Goal: Transaction & Acquisition: Purchase product/service

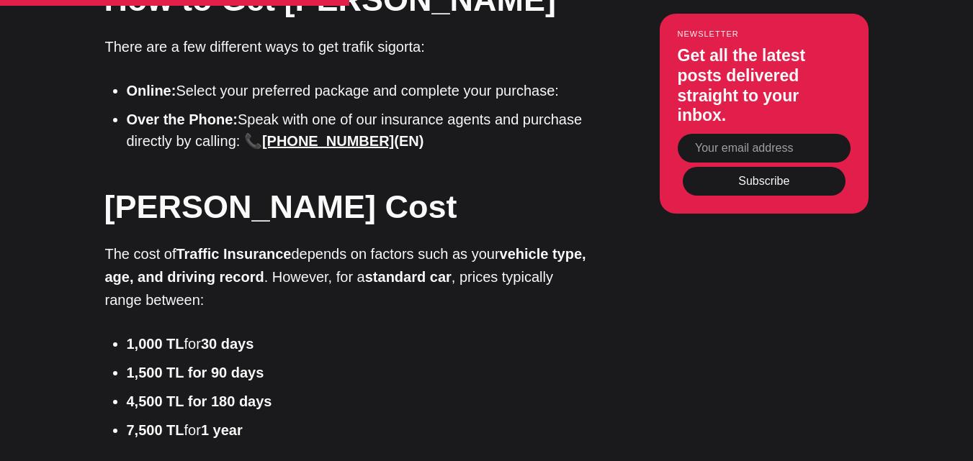
scroll to position [2088, 0]
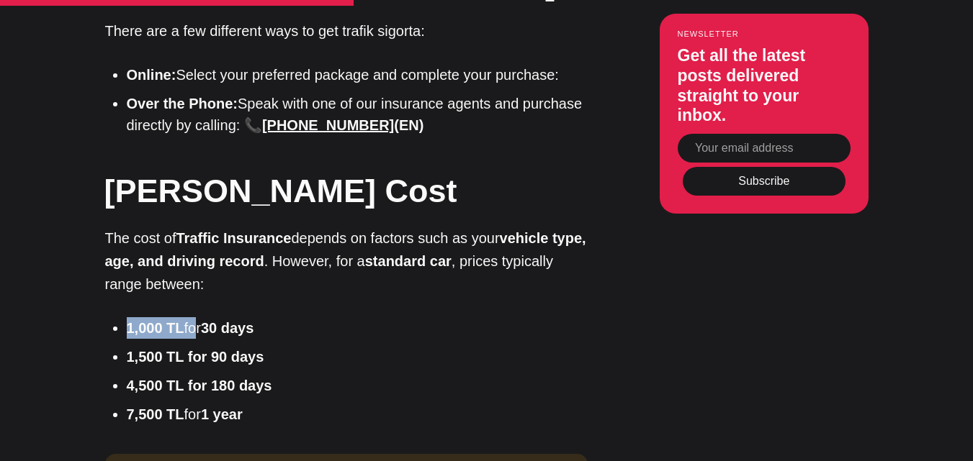
drag, startPoint x: 118, startPoint y: 228, endPoint x: 216, endPoint y: 227, distance: 97.9
type textarea "1,000 TL fo"
click at [198, 317] on ul "1,000 TL for 30 days 1,500 TL for 90 days 4,500 TL for 180 days 7,500 TL for 1 …" at bounding box center [352, 371] width 472 height 108
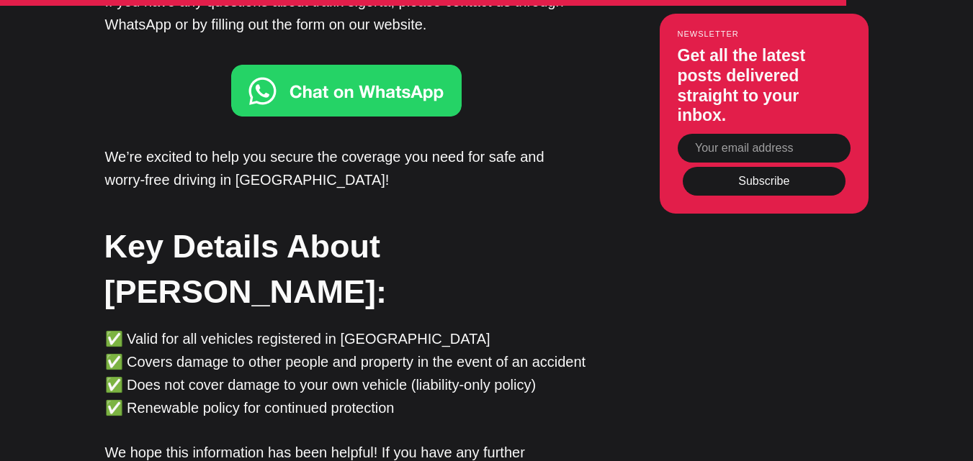
scroll to position [3887, 0]
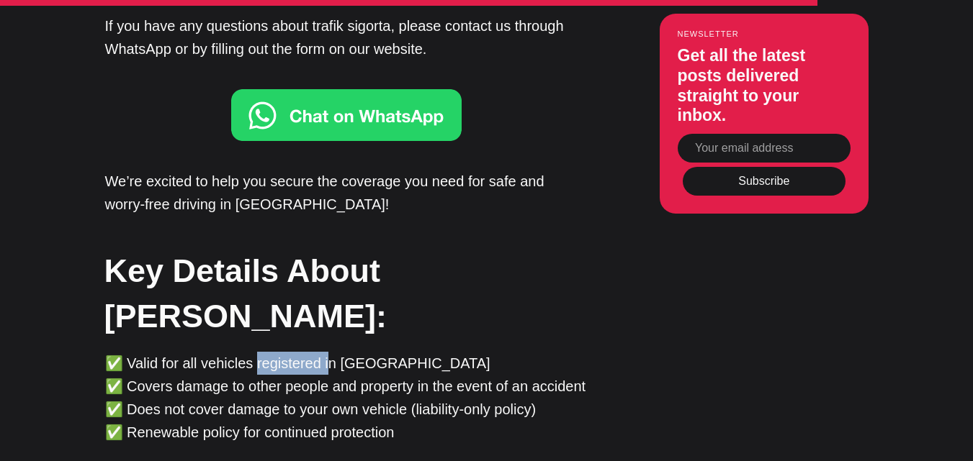
drag, startPoint x: 327, startPoint y: 215, endPoint x: 256, endPoint y: 214, distance: 71.3
click at [256, 352] on p "✅ Valid for all vehicles registered in Turkey ✅ Covers damage to other people a…" at bounding box center [346, 398] width 482 height 92
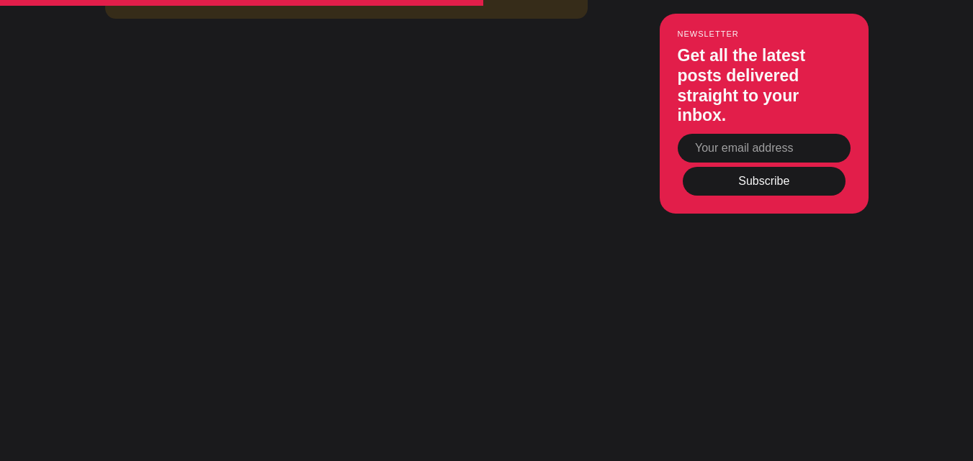
scroll to position [2591, 0]
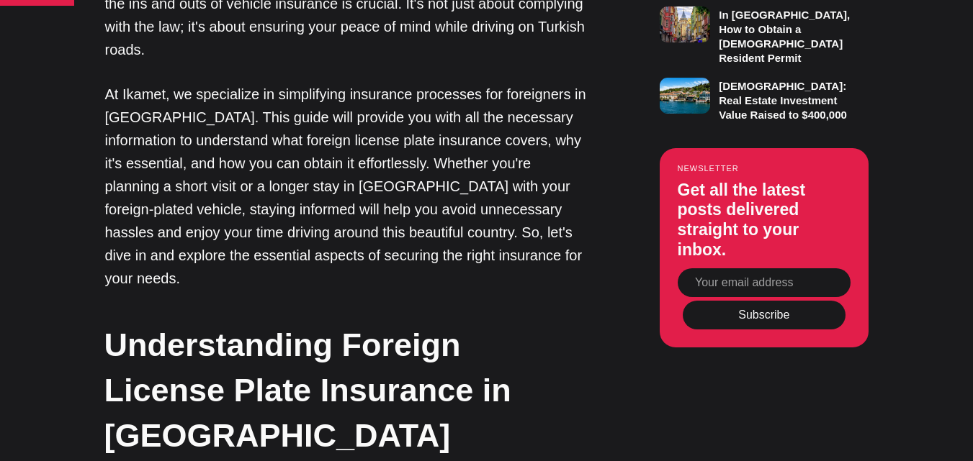
scroll to position [1145, 0]
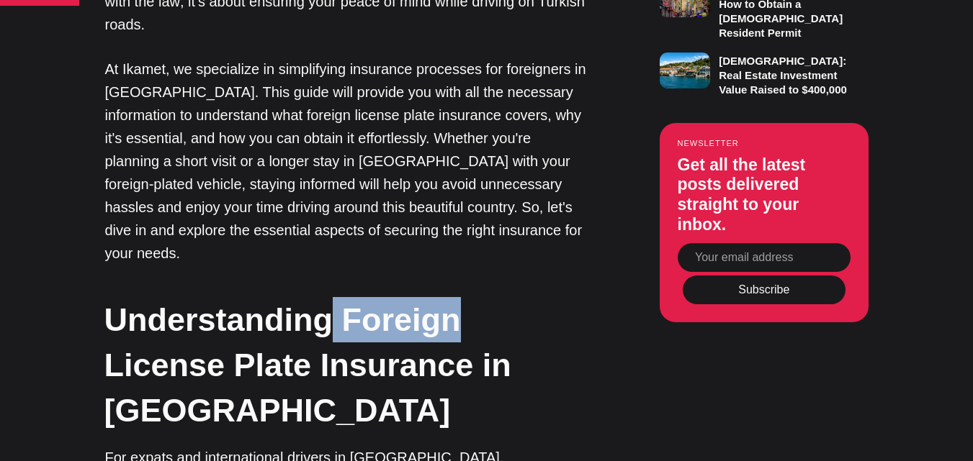
drag, startPoint x: 325, startPoint y: 199, endPoint x: 466, endPoint y: 199, distance: 141.1
type textarea "Foreign"
click at [455, 297] on h2 "Understanding Foreign License Plate Insurance in Turkey" at bounding box center [345, 365] width 482 height 136
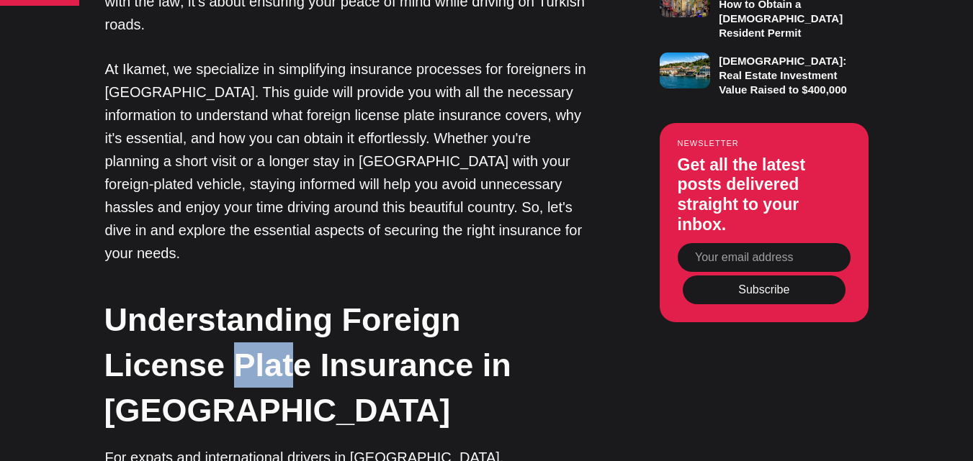
drag, startPoint x: 114, startPoint y: 247, endPoint x: 168, endPoint y: 251, distance: 54.8
click at [168, 297] on h2 "Understanding Foreign License Plate Insurance in Turkey" at bounding box center [345, 365] width 482 height 136
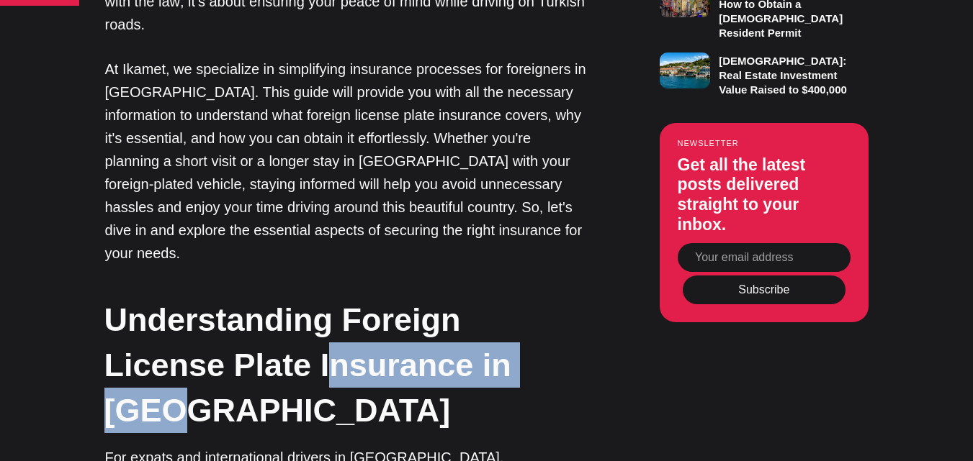
drag, startPoint x: 208, startPoint y: 245, endPoint x: 493, endPoint y: 242, distance: 285.1
click at [492, 297] on h2 "Understanding Foreign License Plate Insurance in Turkey" at bounding box center [345, 365] width 482 height 136
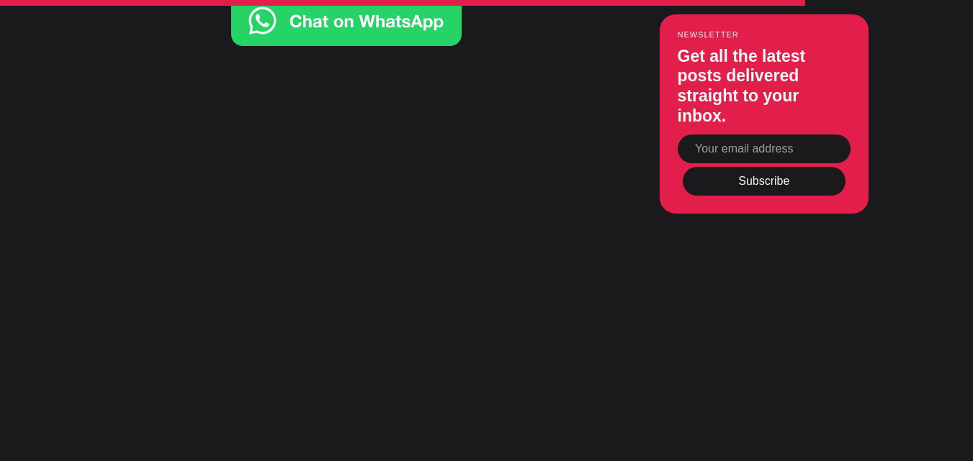
scroll to position [4817, 0]
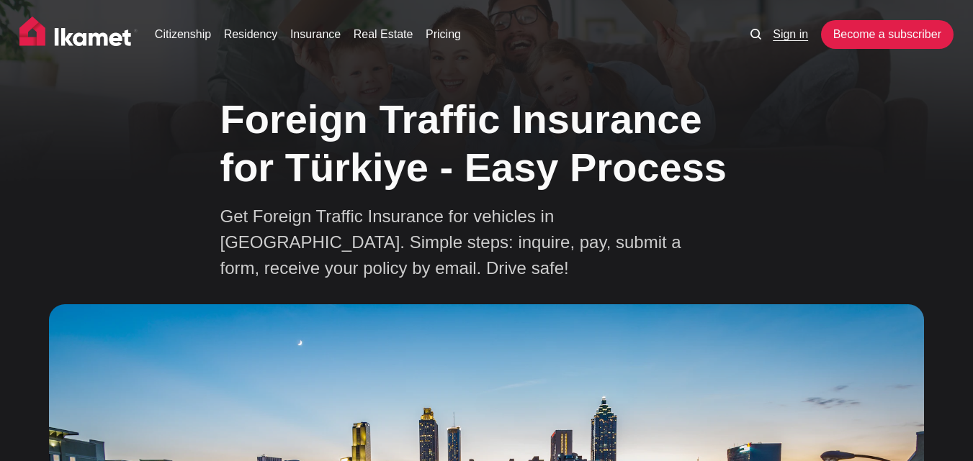
click at [782, 41] on link "Sign in" at bounding box center [789, 34] width 35 height 17
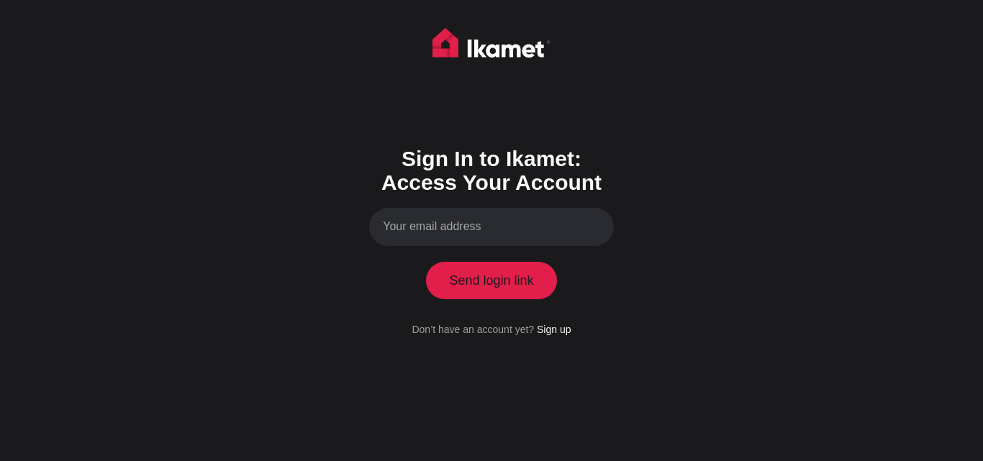
scroll to position [720, 0]
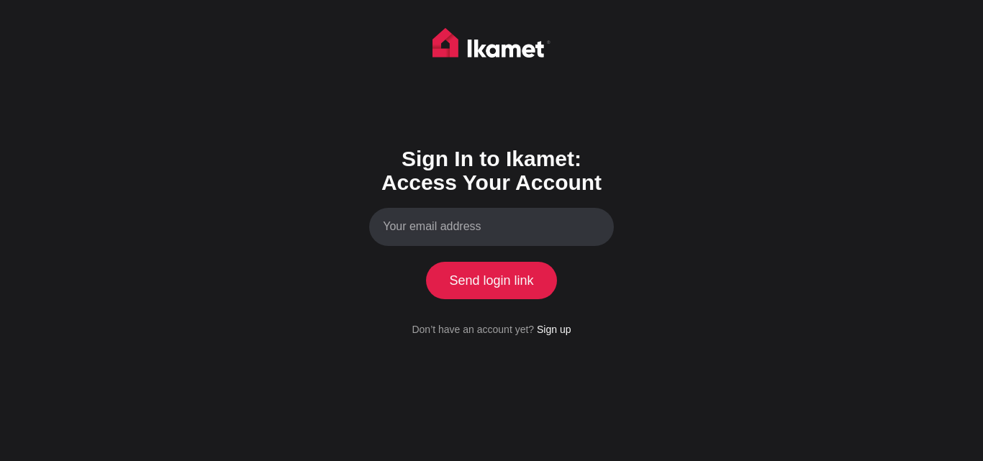
click at [422, 239] on input "Your email address" at bounding box center [491, 227] width 245 height 38
type input "S"
type input "sa"
click at [554, 325] on link "Sign up" at bounding box center [554, 330] width 34 height 12
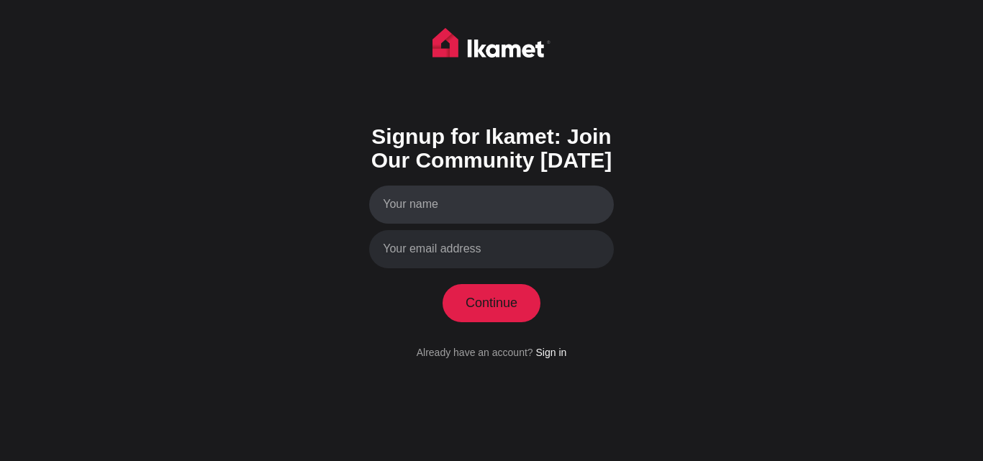
scroll to position [720, 0]
click at [414, 207] on input "Your name" at bounding box center [491, 205] width 245 height 38
type input "s"
type input "S"
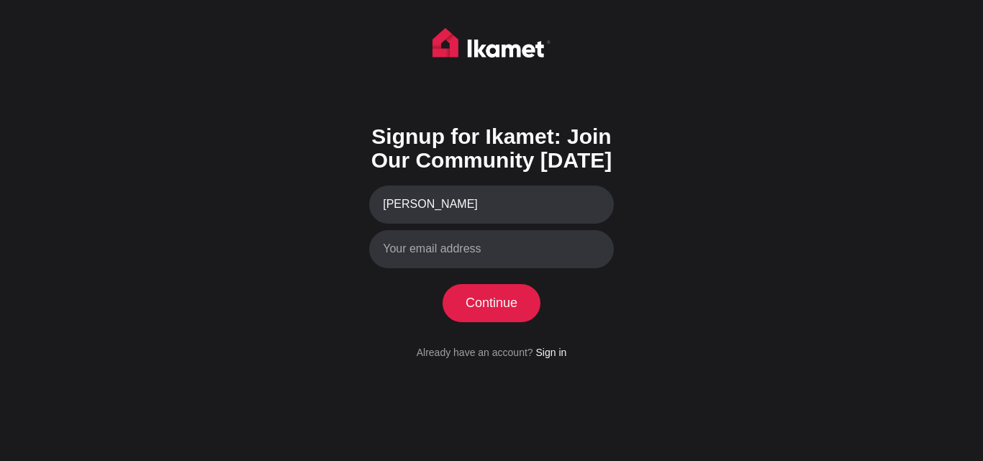
type input "Mohammad Ali"
click at [428, 259] on input "Your email address" at bounding box center [491, 249] width 245 height 38
type input "S"
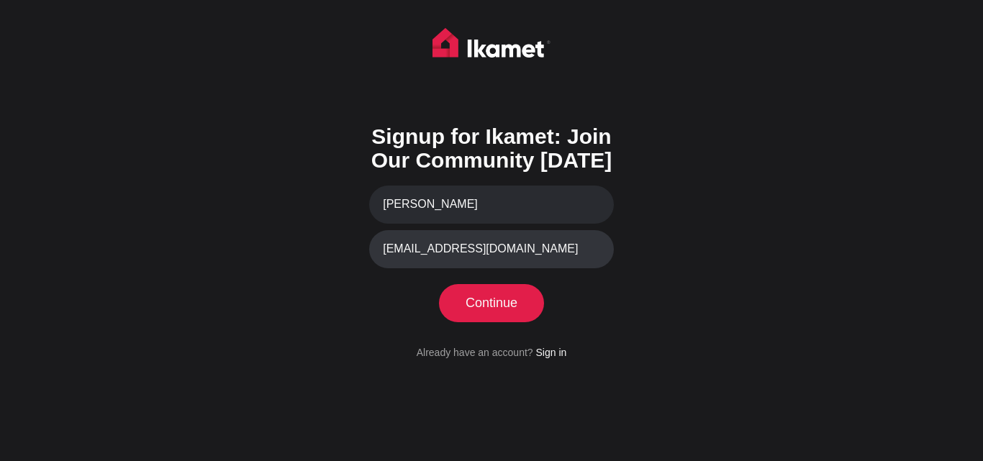
type input "[EMAIL_ADDRESS][DOMAIN_NAME]"
click at [489, 318] on button "Continue" at bounding box center [492, 302] width 99 height 37
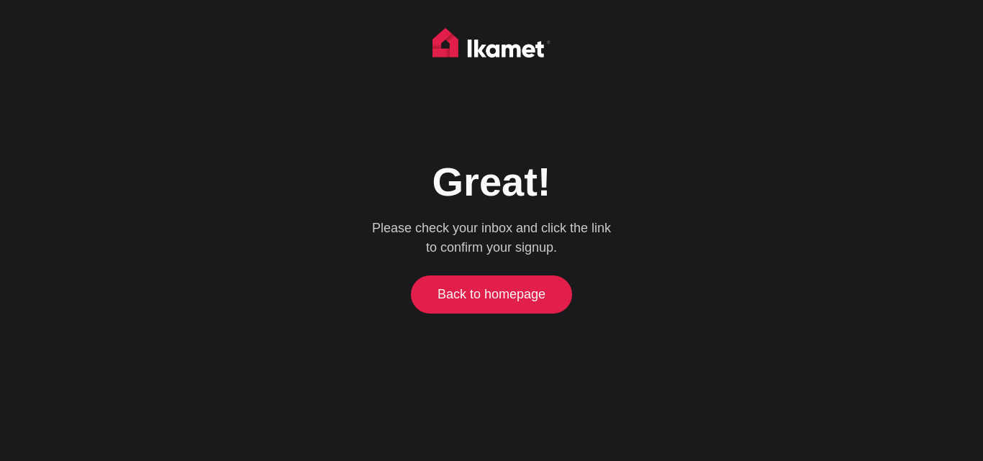
click at [477, 303] on link "Back to homepage" at bounding box center [492, 294] width 155 height 37
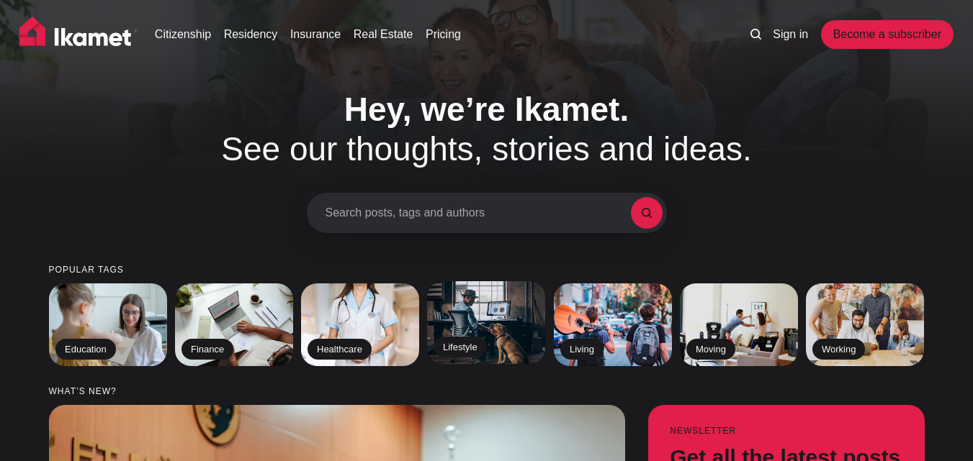
scroll to position [720, 0]
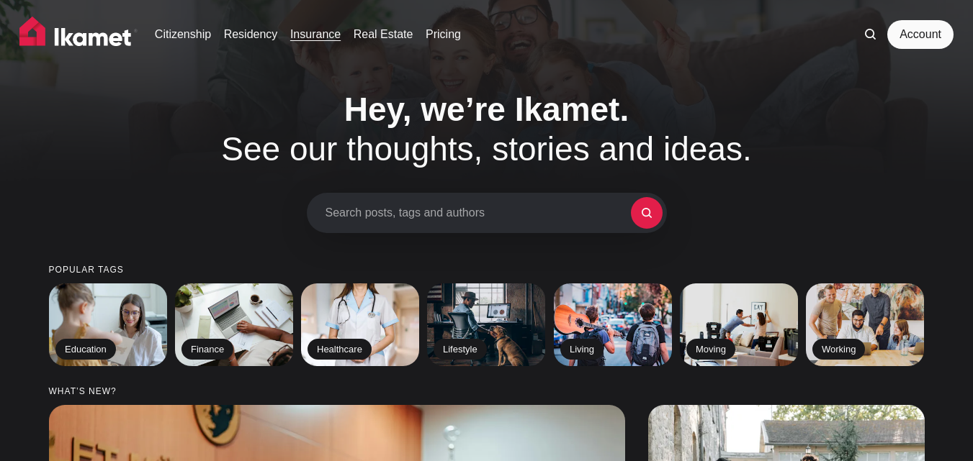
click at [305, 40] on link "Insurance" at bounding box center [315, 34] width 50 height 17
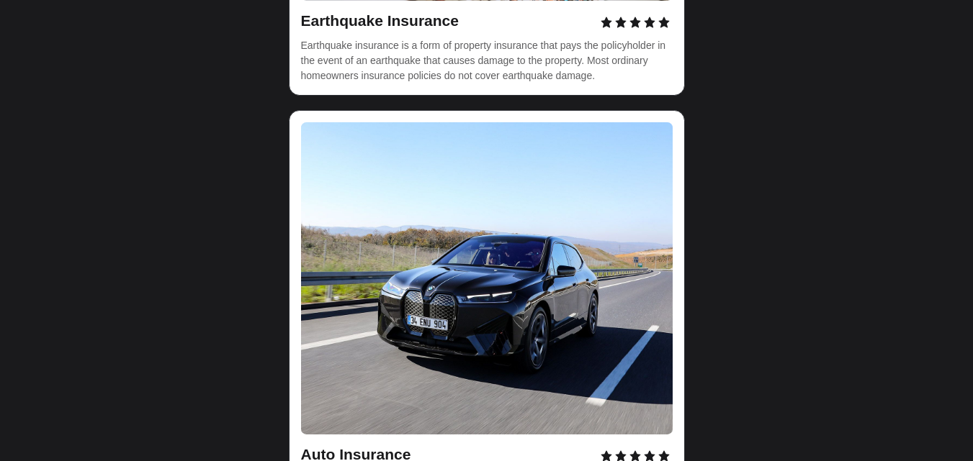
scroll to position [4679, 0]
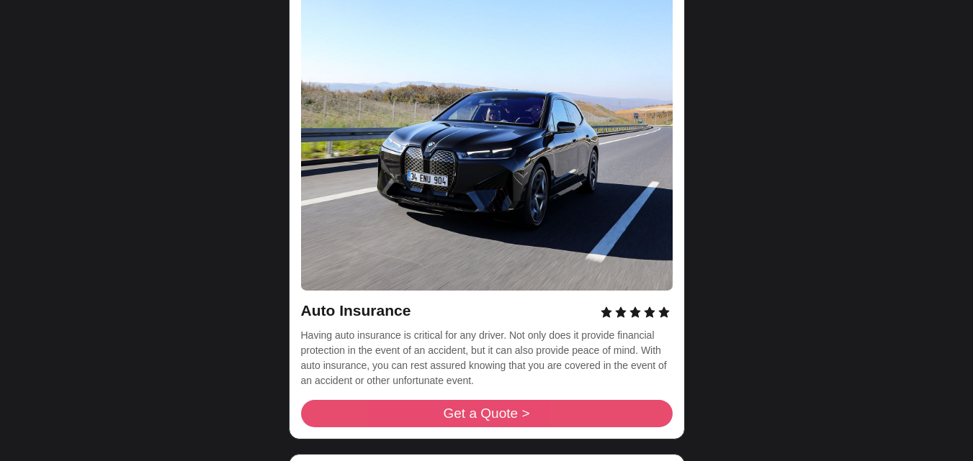
click at [461, 407] on span "Get a Quote >" at bounding box center [486, 414] width 86 height 14
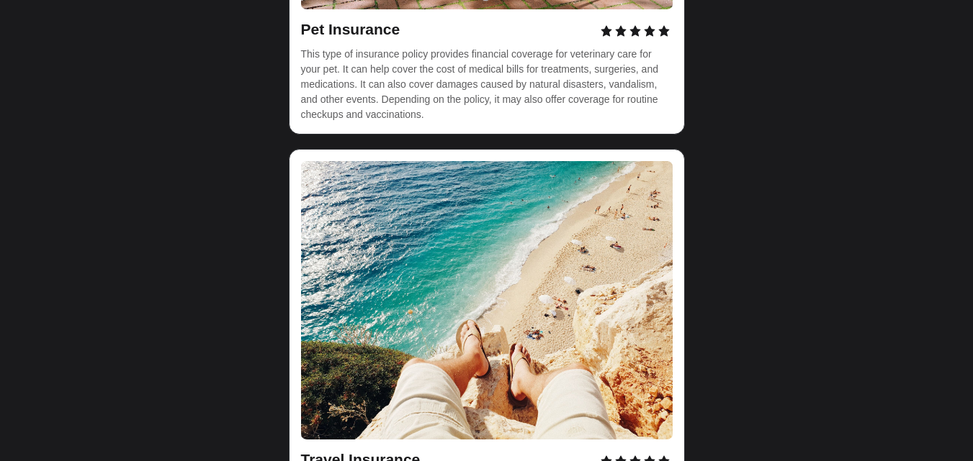
scroll to position [5399, 0]
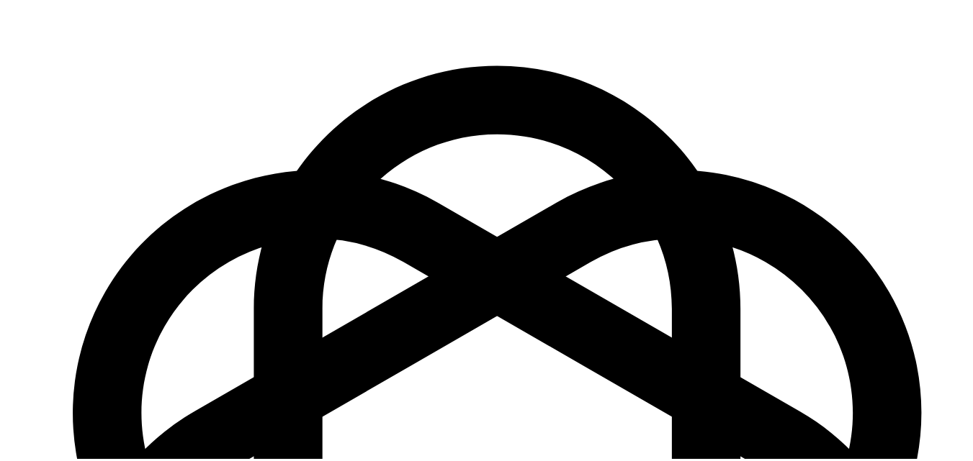
scroll to position [720, 0]
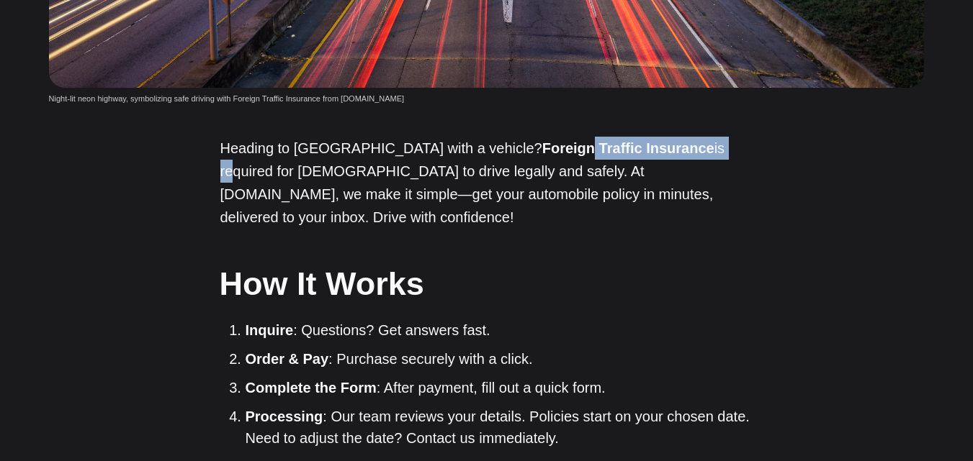
drag, startPoint x: 574, startPoint y: 148, endPoint x: 667, endPoint y: 150, distance: 92.9
type textarea "Traffic Insurance is requ"
click at [651, 148] on p "Heading to Türkiye with a vehicle? Foreign Traffic Insurance is required for fo…" at bounding box center [486, 183] width 533 height 92
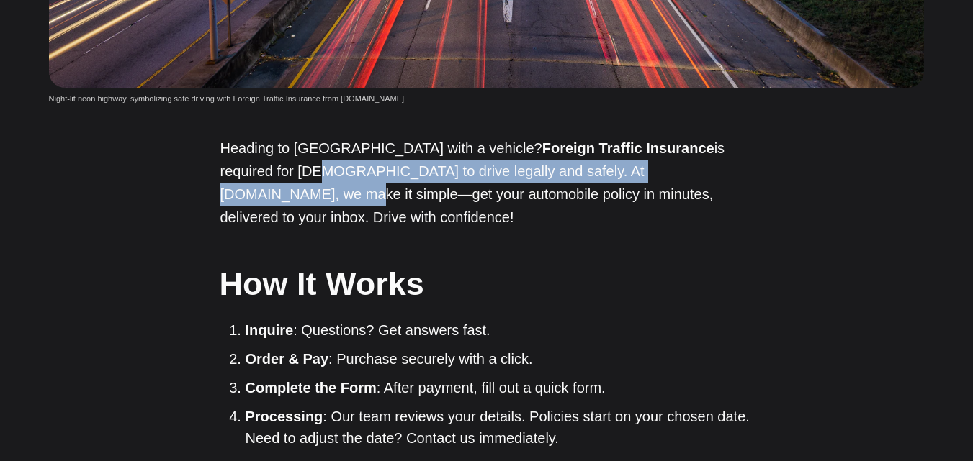
drag, startPoint x: 231, startPoint y: 176, endPoint x: 685, endPoint y: 170, distance: 454.3
click at [680, 170] on p "Heading to Türkiye with a vehicle? Foreign Traffic Insurance is required for fo…" at bounding box center [486, 183] width 533 height 92
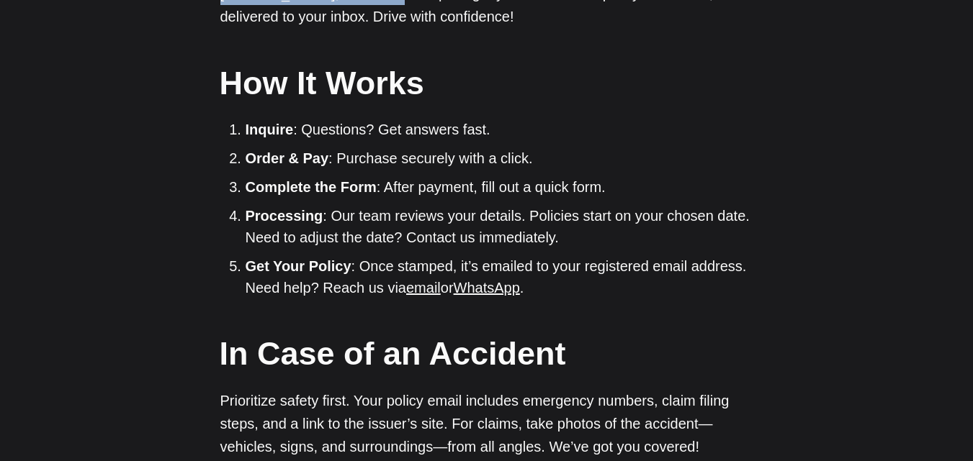
scroll to position [864, 0]
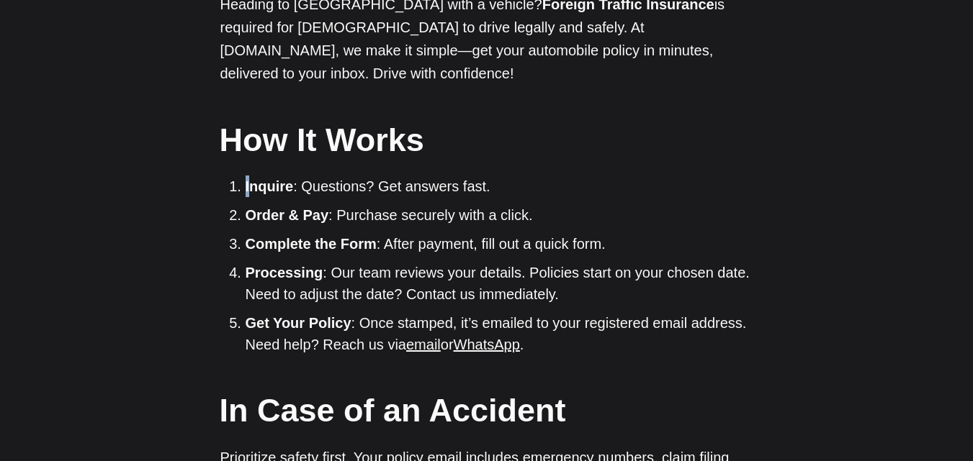
drag, startPoint x: 243, startPoint y: 163, endPoint x: 274, endPoint y: 164, distance: 31.0
click at [274, 176] on li "Inquire : Questions? Get answers fast." at bounding box center [499, 187] width 508 height 22
drag, startPoint x: 335, startPoint y: 164, endPoint x: 384, endPoint y: 169, distance: 49.2
click at [359, 176] on li "Inquire : Questions? Get answers fast." at bounding box center [499, 187] width 508 height 22
drag, startPoint x: 431, startPoint y: 171, endPoint x: 471, endPoint y: 171, distance: 39.6
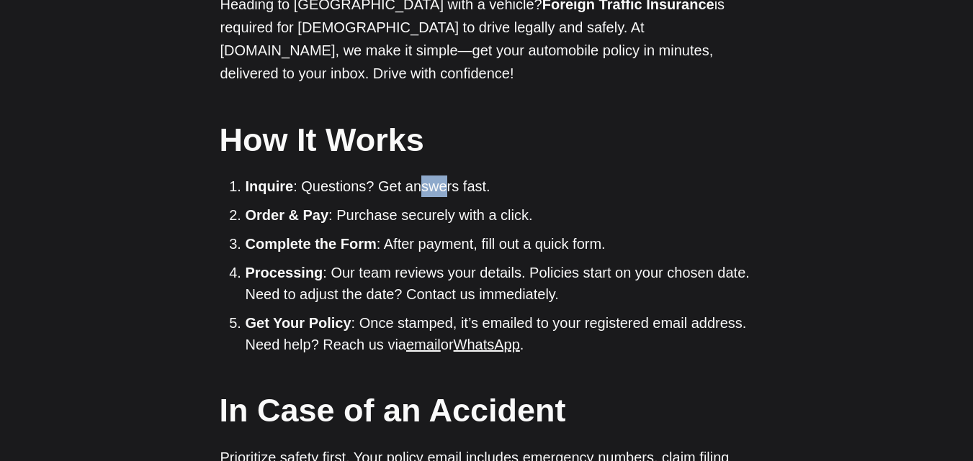
click at [462, 176] on li "Inquire : Questions? Get answers fast." at bounding box center [499, 187] width 508 height 22
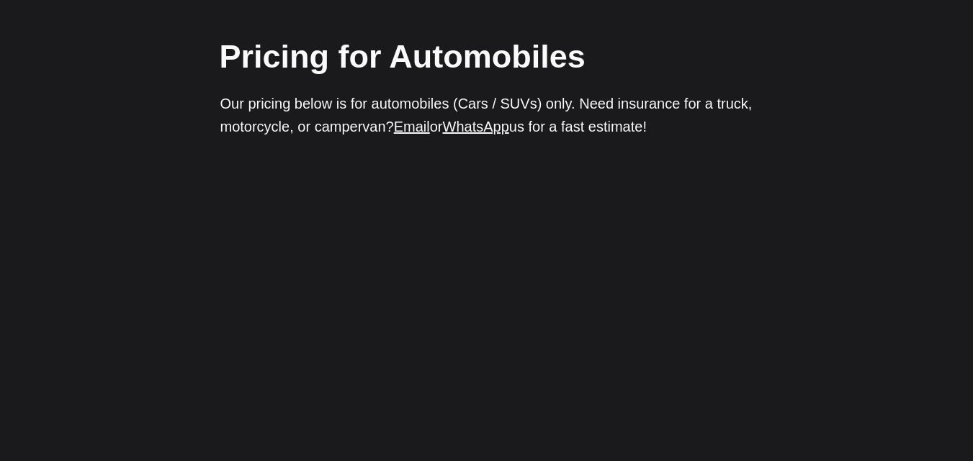
scroll to position [1800, 0]
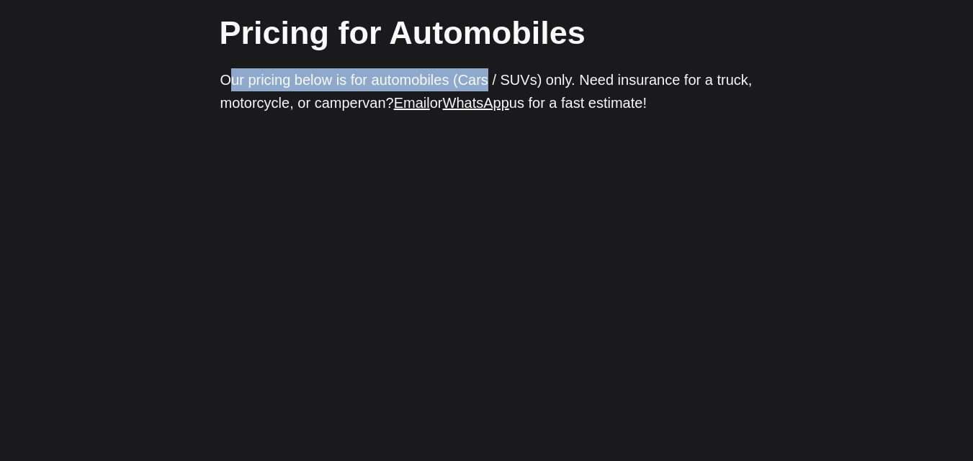
drag, startPoint x: 258, startPoint y: 57, endPoint x: 488, endPoint y: 56, distance: 229.6
click at [488, 68] on p "Our pricing below is for automobiles (Cars / SUVs) only. Need insurance for a t…" at bounding box center [486, 91] width 533 height 46
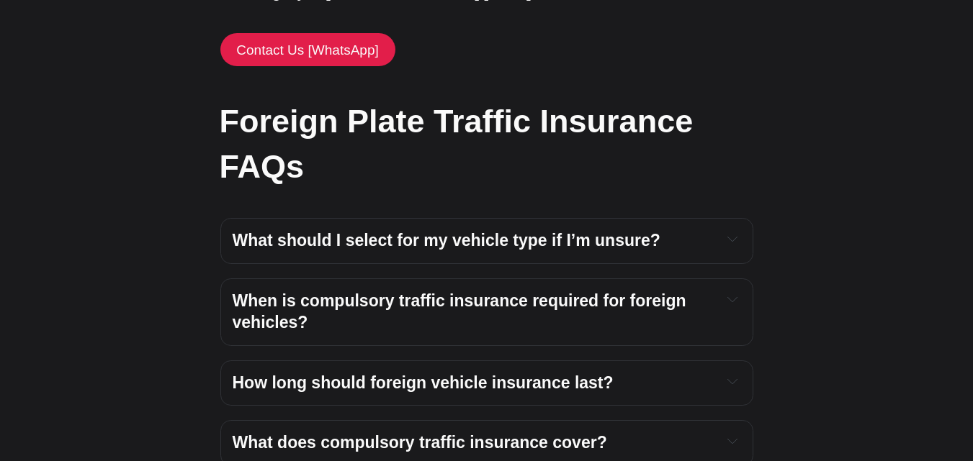
scroll to position [2591, 0]
click at [320, 232] on span "What should I select for my vehicle type if I’m unsure?" at bounding box center [447, 241] width 428 height 19
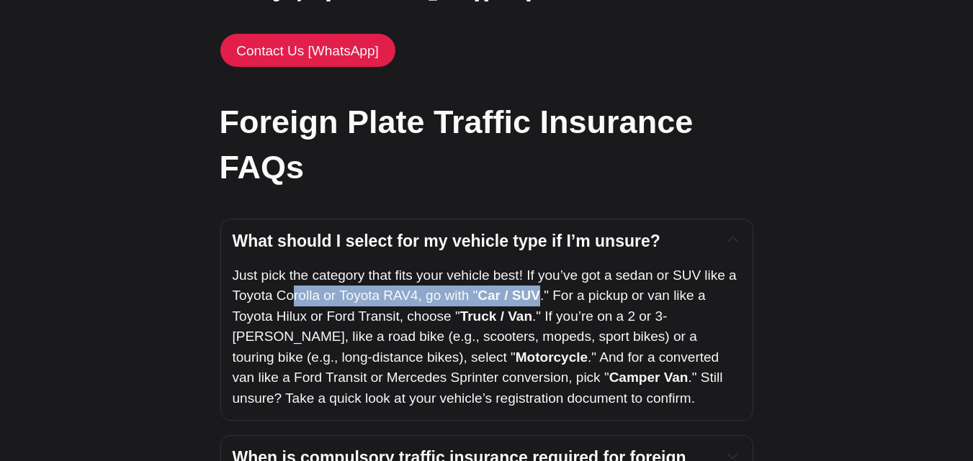
drag, startPoint x: 325, startPoint y: 273, endPoint x: 536, endPoint y: 276, distance: 210.2
click at [536, 276] on p "Just pick the category that fits your vehicle best! If you’ve got a sedan or SU…" at bounding box center [487, 338] width 508 height 144
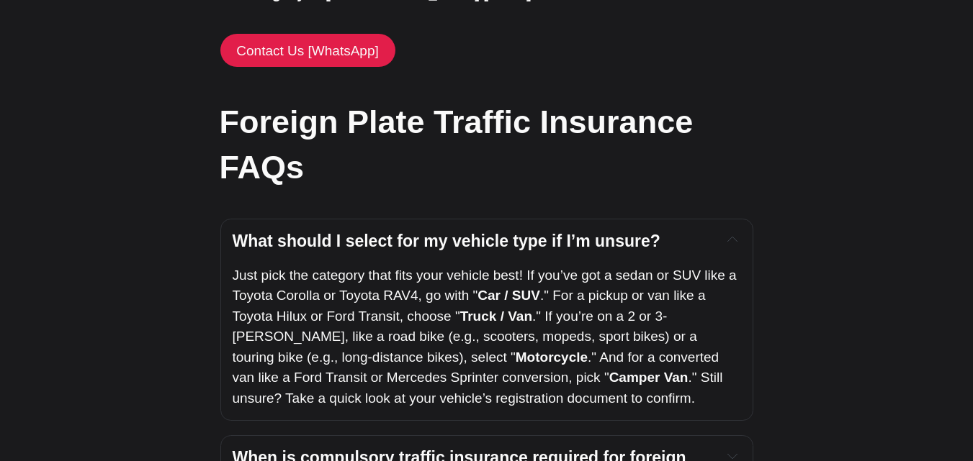
click at [394, 309] on span "." If you’re on a 2 or 3-wheeler, like a road bike (e.g., scooters, mopeds, spo…" at bounding box center [467, 337] width 468 height 56
drag, startPoint x: 234, startPoint y: 295, endPoint x: 402, endPoint y: 299, distance: 168.5
click at [402, 299] on span "." For a pickup or van like a Toyota Hilux or Ford Transit, choose "" at bounding box center [471, 306] width 477 height 36
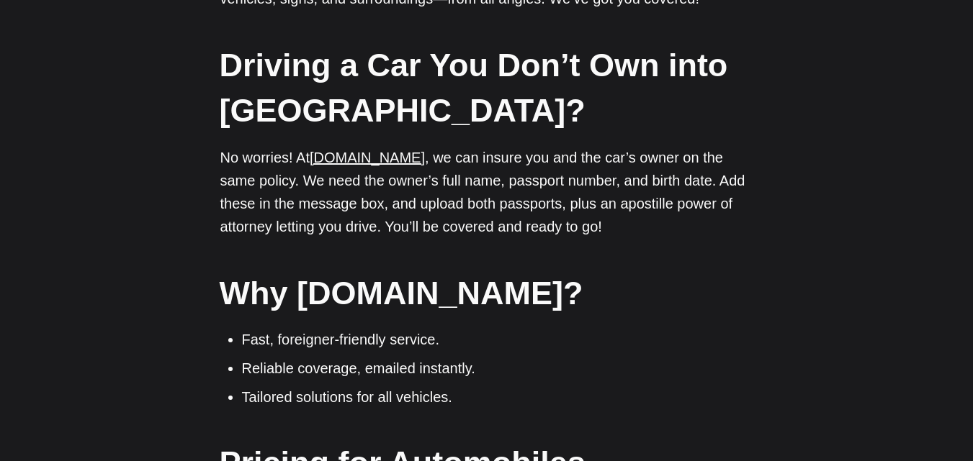
scroll to position [1368, 0]
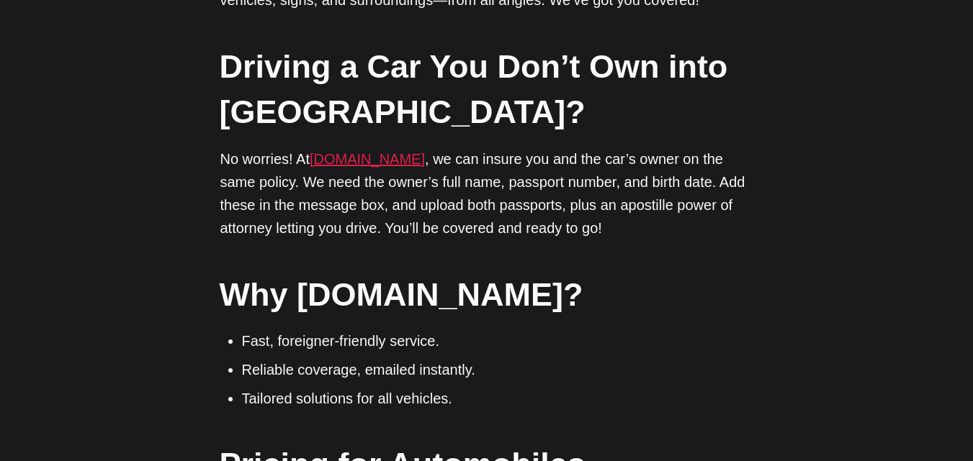
click at [365, 151] on link "Ikamet.com" at bounding box center [367, 159] width 115 height 16
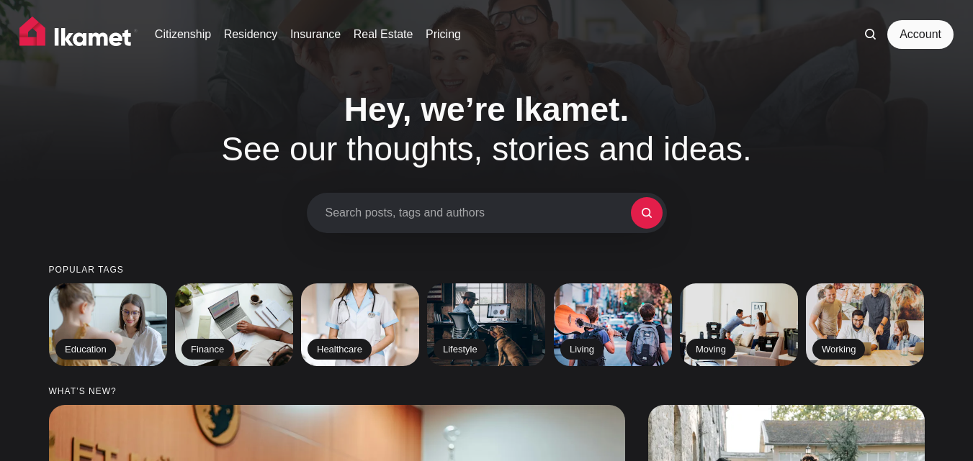
scroll to position [720, 0]
click at [899, 22] on link "Account" at bounding box center [920, 34] width 66 height 29
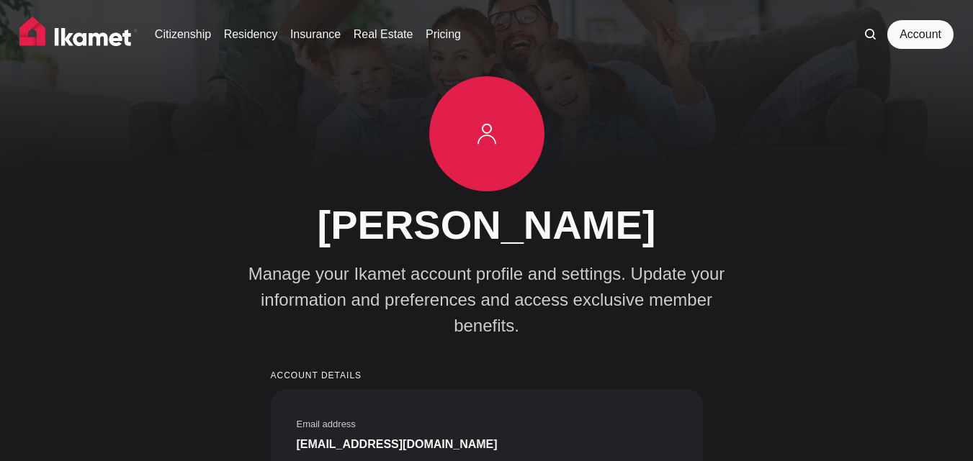
click at [867, 31] on icon at bounding box center [870, 34] width 11 height 11
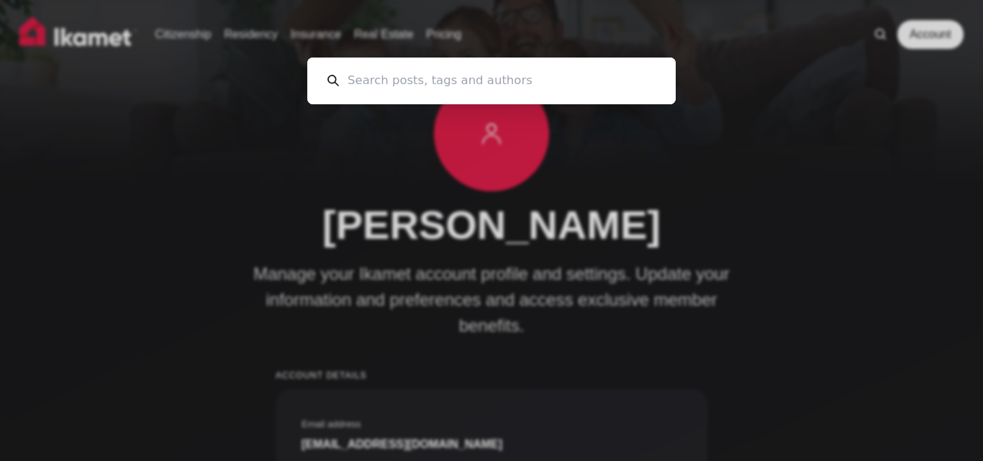
click at [816, 114] on div "Cancel" at bounding box center [491, 230] width 983 height 461
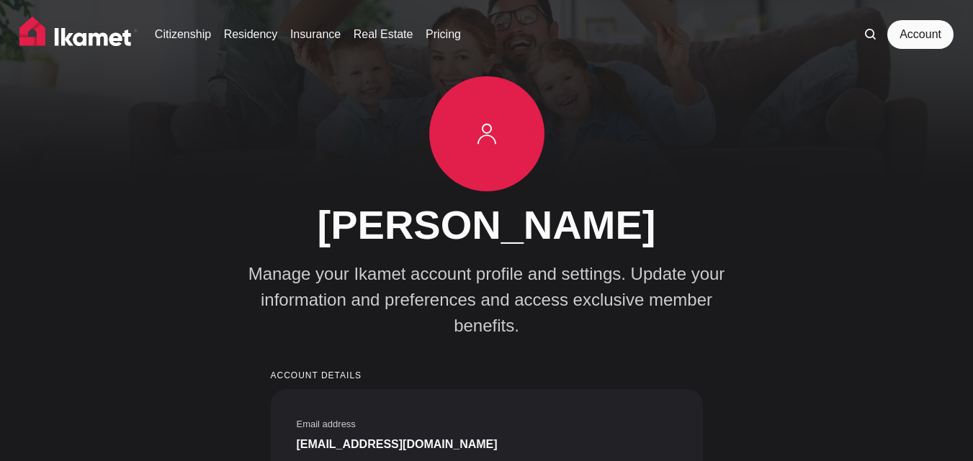
click at [870, 33] on icon at bounding box center [870, 34] width 11 height 11
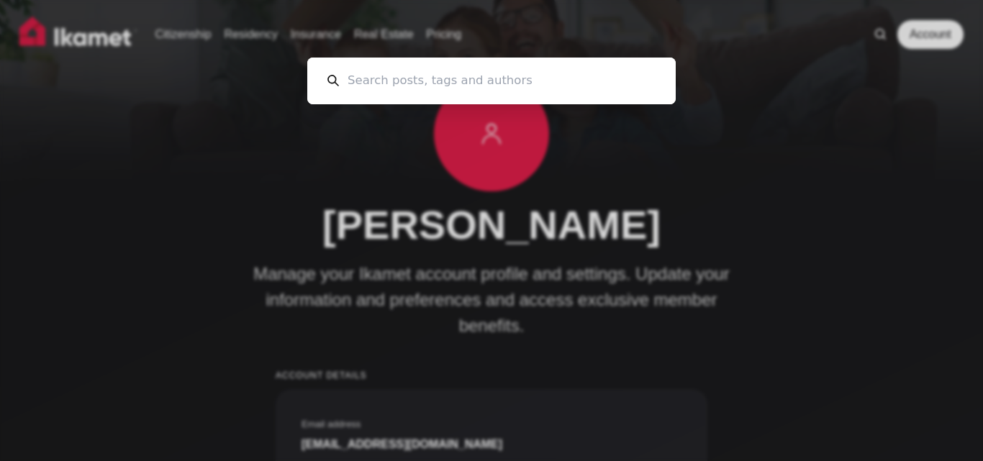
paste input "ikamet.com/foreign-traffic-insurance-turkiye"
type input "ikamet.com/foreign-traffic-insurance-turkiye"
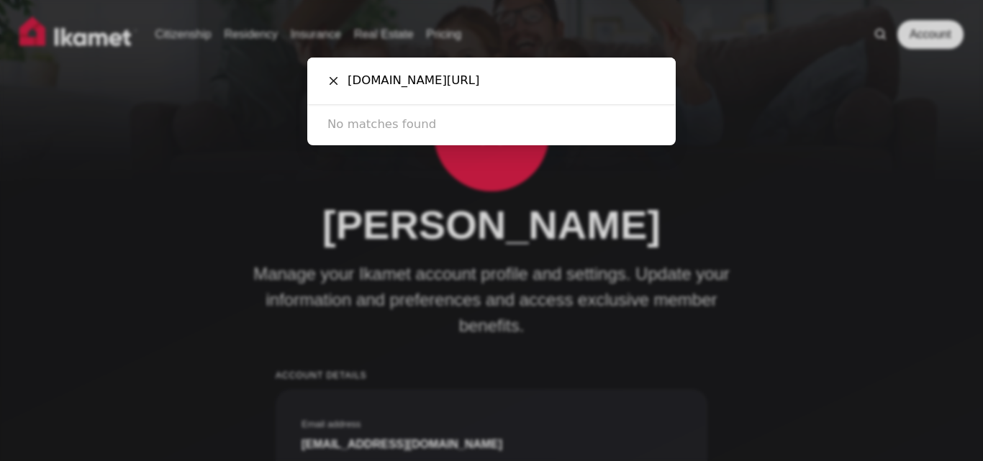
drag, startPoint x: 411, startPoint y: 78, endPoint x: 303, endPoint y: 81, distance: 108.0
click at [303, 81] on div "ikamet.com/foreign-traffic-insurance-turkiye Cancel No matches found" at bounding box center [491, 230] width 983 height 461
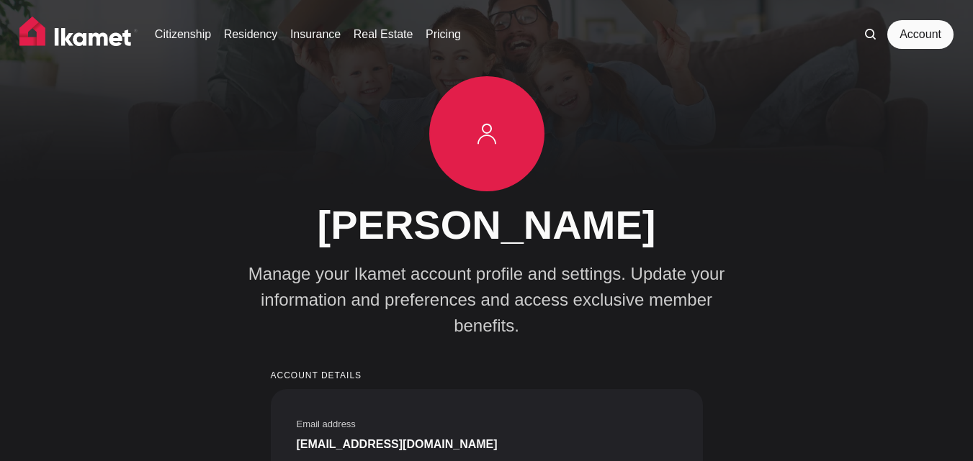
click at [871, 38] on icon at bounding box center [870, 34] width 11 height 11
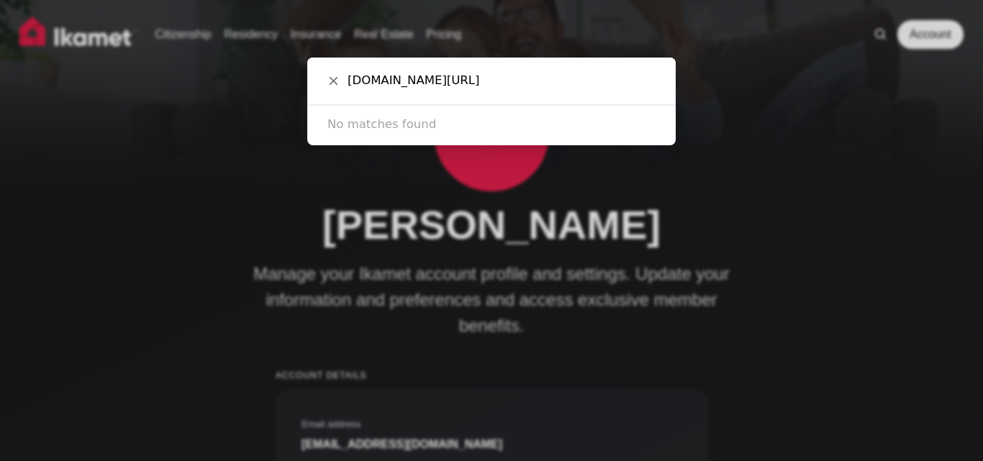
drag, startPoint x: 414, startPoint y: 85, endPoint x: 333, endPoint y: 77, distance: 81.0
click at [333, 77] on div "ikamet.com/foreign-traffic-insurance-turkiye Cancel" at bounding box center [491, 81] width 369 height 47
click at [390, 81] on input "foreign-traffic-insurance-turkiye" at bounding box center [497, 81] width 317 height 47
click at [425, 83] on input "foreign traffic-insurance-turkiye" at bounding box center [497, 81] width 317 height 47
click at [422, 83] on input "foreign traffic-insurance-turkiye" at bounding box center [497, 81] width 317 height 47
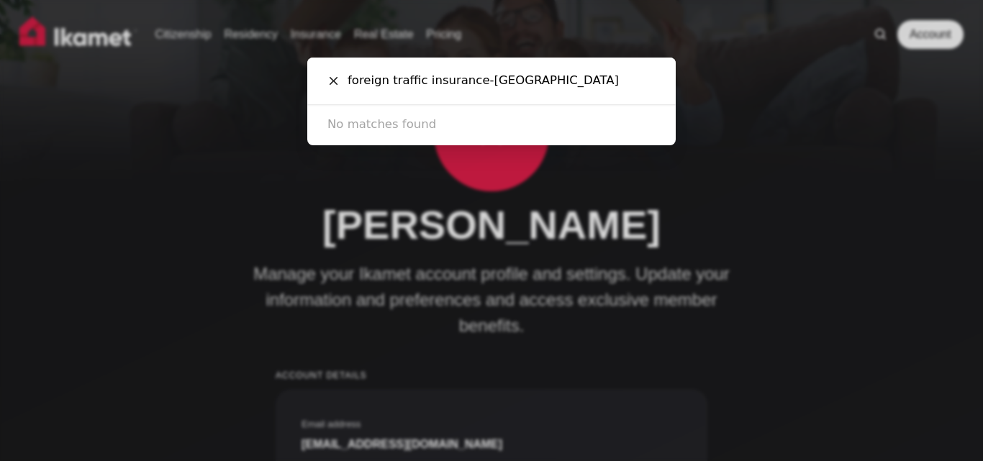
click at [474, 84] on input "foreign traffic insurance-turkiye" at bounding box center [497, 81] width 317 height 47
drag, startPoint x: 531, startPoint y: 77, endPoint x: 475, endPoint y: 97, distance: 59.7
click at [475, 97] on input "foreign traffic insurance turkiye" at bounding box center [497, 81] width 317 height 47
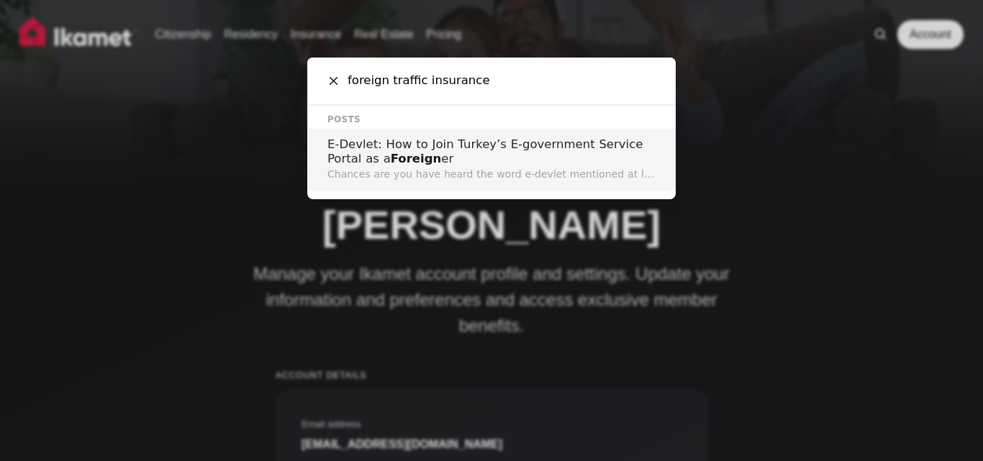
drag, startPoint x: 487, startPoint y: 79, endPoint x: 472, endPoint y: 77, distance: 14.6
click at [472, 77] on input "foreign traffic insurance" at bounding box center [497, 81] width 317 height 47
drag, startPoint x: 389, startPoint y: 84, endPoint x: 322, endPoint y: 87, distance: 66.3
click at [322, 87] on div "foreign traffic insurance Cancel" at bounding box center [491, 81] width 369 height 47
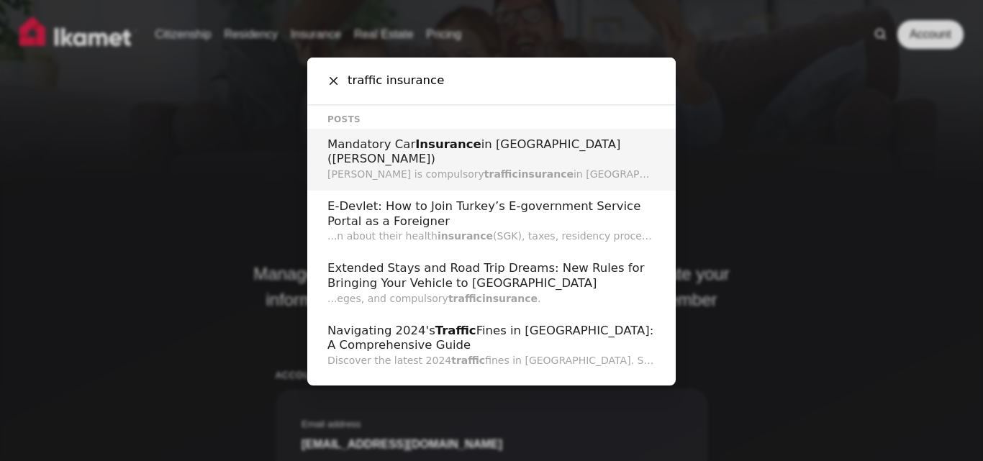
type input "traffic insurance"
click at [484, 168] on span "traffic" at bounding box center [501, 174] width 34 height 12
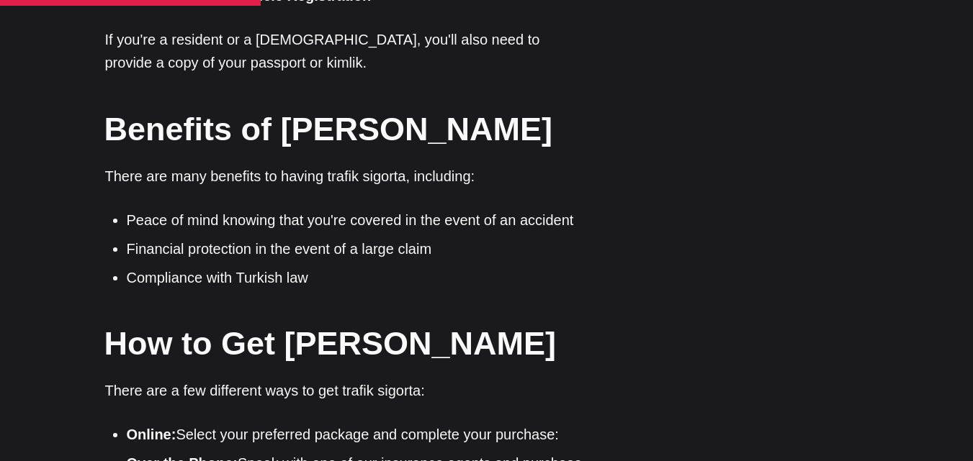
scroll to position [1800, 0]
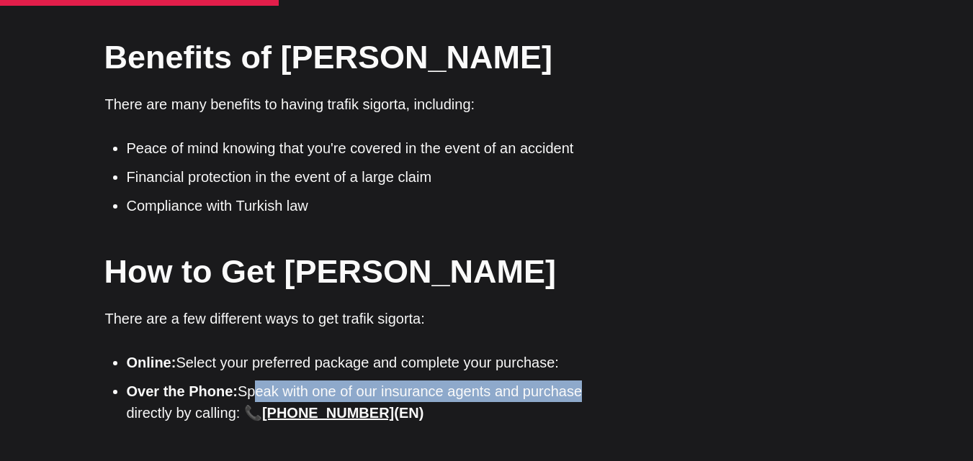
drag, startPoint x: 248, startPoint y: 286, endPoint x: 569, endPoint y: 294, distance: 320.5
type textarea "peak with one of our insurance agents and purchas"
click at [569, 381] on li "Over the Phone: Speak with one of our insurance agents and purchase directly by…" at bounding box center [357, 402] width 461 height 43
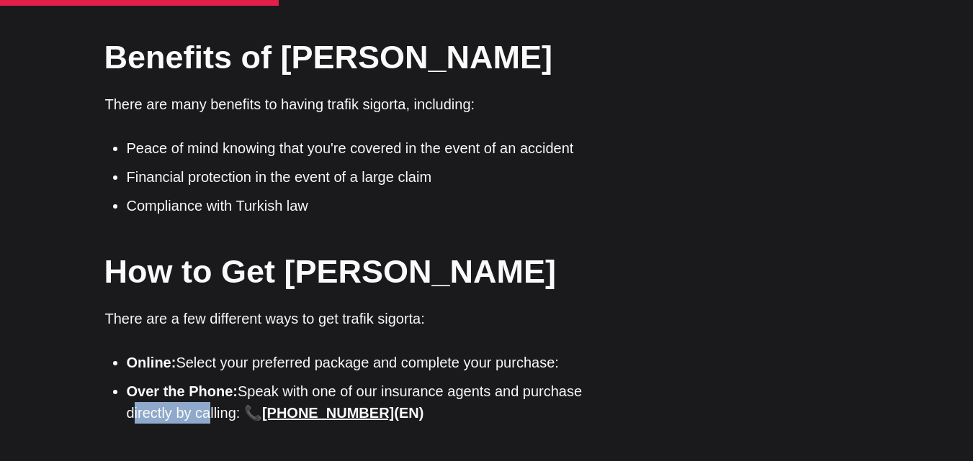
drag, startPoint x: 125, startPoint y: 311, endPoint x: 204, endPoint y: 312, distance: 79.2
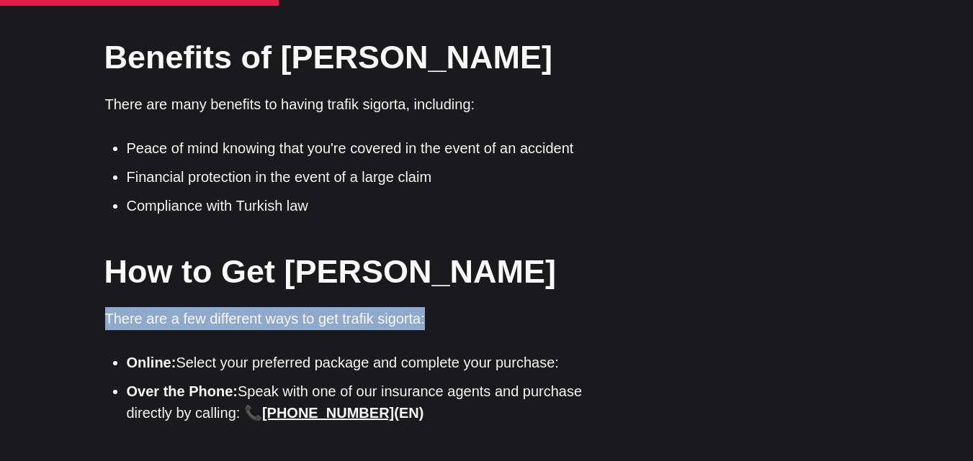
drag, startPoint x: 92, startPoint y: 211, endPoint x: 428, endPoint y: 209, distance: 336.2
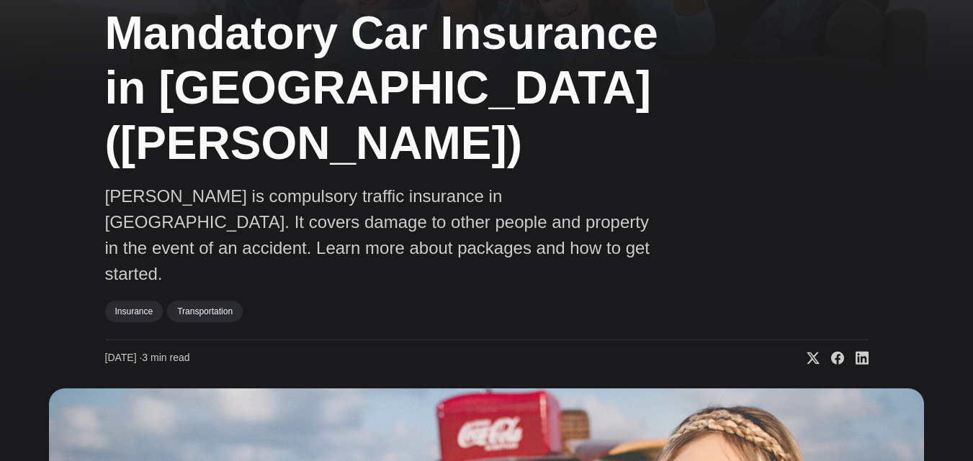
scroll to position [72, 0]
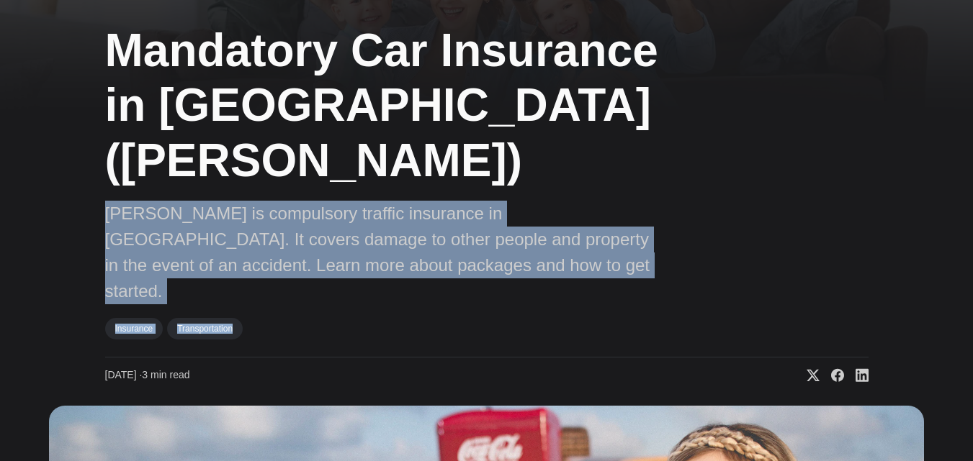
drag, startPoint x: 101, startPoint y: 155, endPoint x: 482, endPoint y: 233, distance: 388.5
click at [482, 233] on div "Mandatory Car Insurance in Turkey (Trafik Sigortası) Trafik Sigorta is compulso…" at bounding box center [486, 470] width 973 height 913
click at [521, 219] on p "Trafik Sigorta is compulsory traffic insurance in Turkey. It covers damage to o…" at bounding box center [385, 253] width 561 height 104
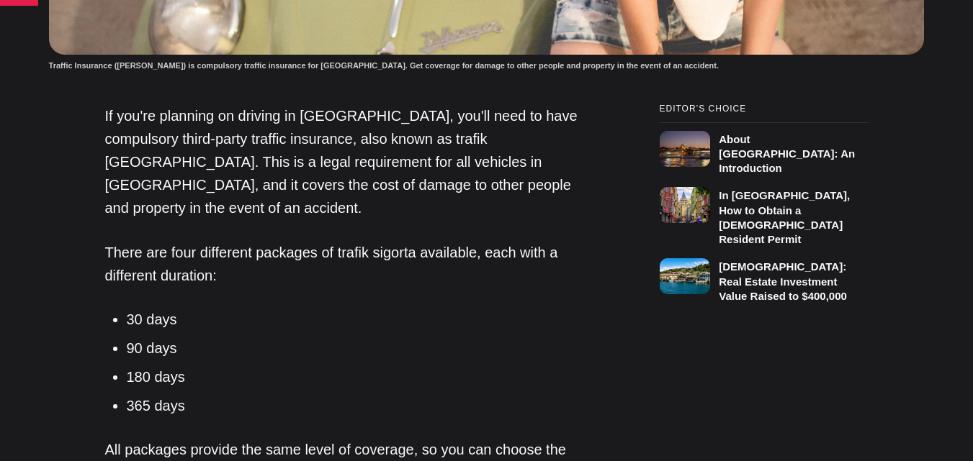
scroll to position [864, 0]
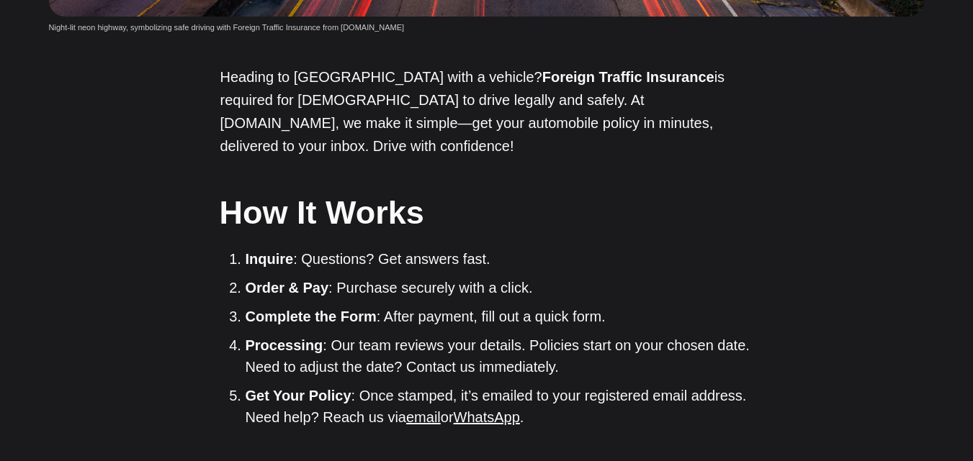
scroll to position [792, 0]
drag, startPoint x: 426, startPoint y: 233, endPoint x: 474, endPoint y: 233, distance: 48.2
type textarea "nswers fas"
click at [474, 248] on li "Inquire : Questions? Get answers fast." at bounding box center [499, 259] width 508 height 22
drag, startPoint x: 307, startPoint y: 266, endPoint x: 352, endPoint y: 263, distance: 45.5
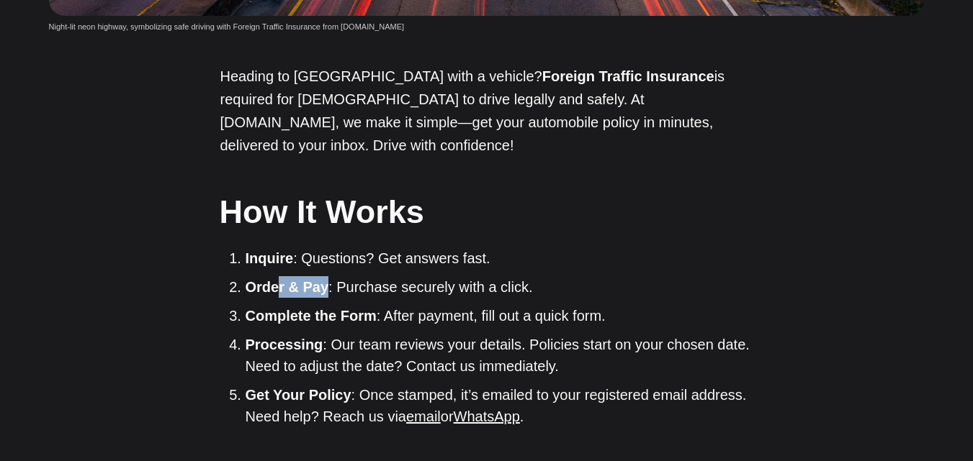
click at [337, 276] on li "Order & Pay : Purchase securely with a click." at bounding box center [499, 287] width 508 height 22
drag, startPoint x: 474, startPoint y: 266, endPoint x: 491, endPoint y: 266, distance: 16.6
click at [490, 276] on li "Order & Pay : Purchase securely with a click." at bounding box center [499, 287] width 508 height 22
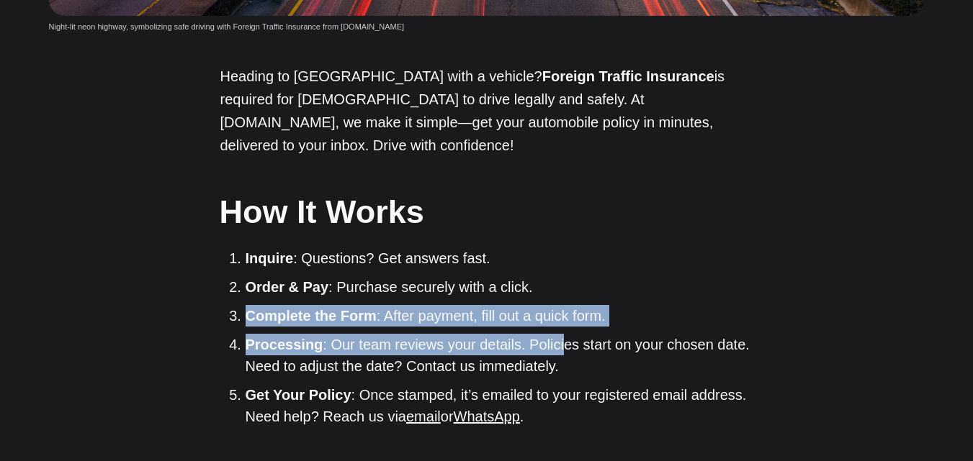
drag, startPoint x: 245, startPoint y: 295, endPoint x: 555, endPoint y: 308, distance: 309.8
click at [555, 308] on ol "Inquire : Questions? Get answers fast. Order & Pay : Purchase securely with a c…" at bounding box center [492, 338] width 522 height 180
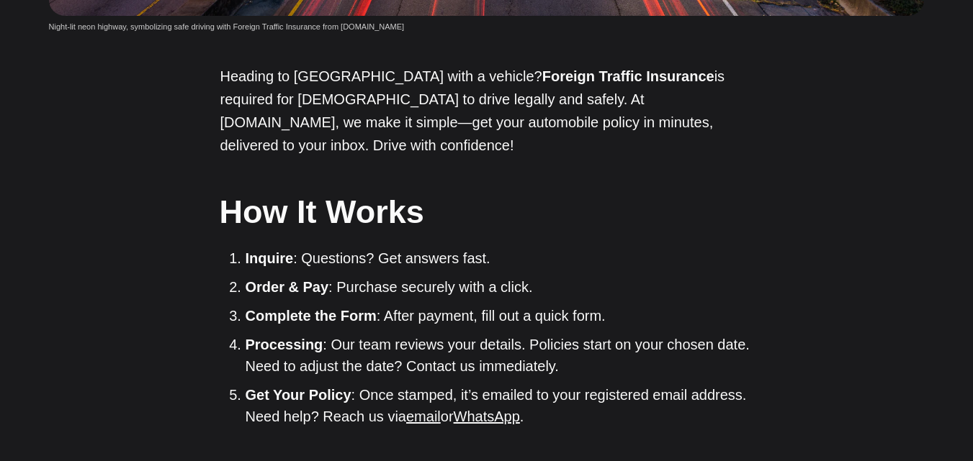
click at [276, 334] on li "Processing : Our team reviews your details. Policies start on your chosen date.…" at bounding box center [499, 355] width 508 height 43
drag, startPoint x: 322, startPoint y: 235, endPoint x: 364, endPoint y: 235, distance: 41.0
click at [364, 248] on li "Inquire : Questions? Get answers fast." at bounding box center [499, 259] width 508 height 22
drag, startPoint x: 392, startPoint y: 236, endPoint x: 492, endPoint y: 236, distance: 100.1
click at [490, 248] on li "Inquire : Questions? Get answers fast." at bounding box center [499, 259] width 508 height 22
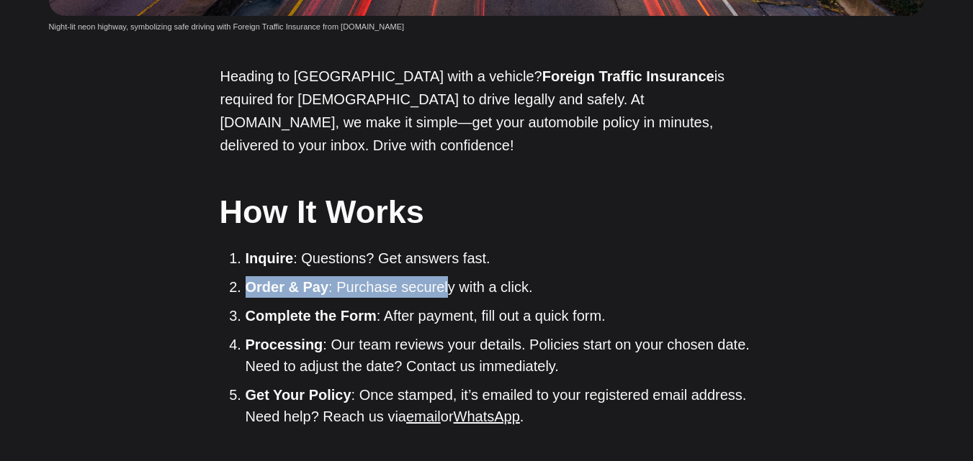
drag, startPoint x: 242, startPoint y: 263, endPoint x: 449, endPoint y: 266, distance: 207.3
click at [448, 276] on li "Order & Pay : Purchase securely with a click." at bounding box center [499, 287] width 508 height 22
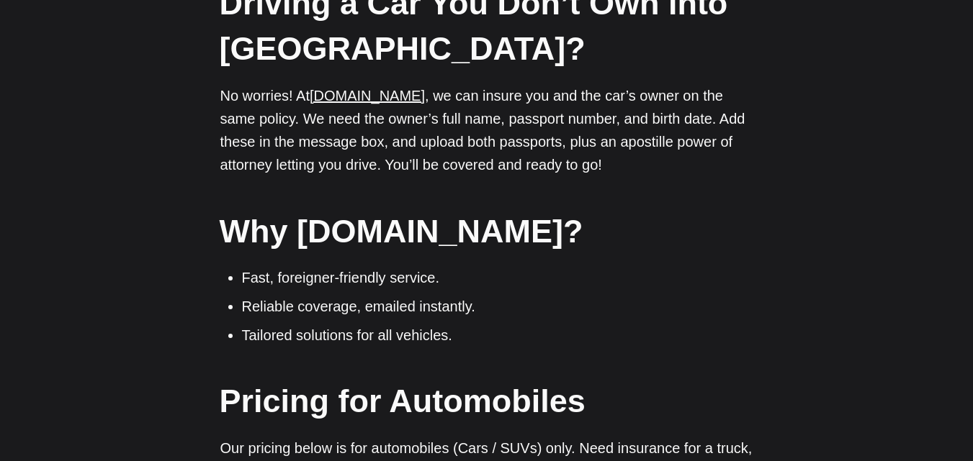
scroll to position [1440, 0]
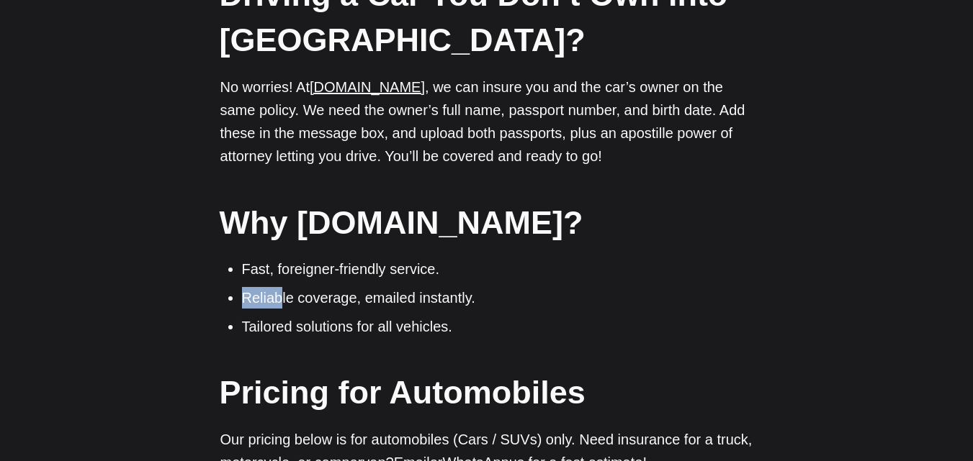
drag, startPoint x: 244, startPoint y: 276, endPoint x: 293, endPoint y: 274, distance: 49.0
click at [292, 287] on li "Reliable coverage, emailed instantly." at bounding box center [497, 298] width 511 height 22
drag, startPoint x: 306, startPoint y: 274, endPoint x: 364, endPoint y: 276, distance: 57.6
click at [348, 287] on li "Reliable coverage, emailed instantly." at bounding box center [497, 298] width 511 height 22
drag, startPoint x: 402, startPoint y: 279, endPoint x: 433, endPoint y: 279, distance: 30.2
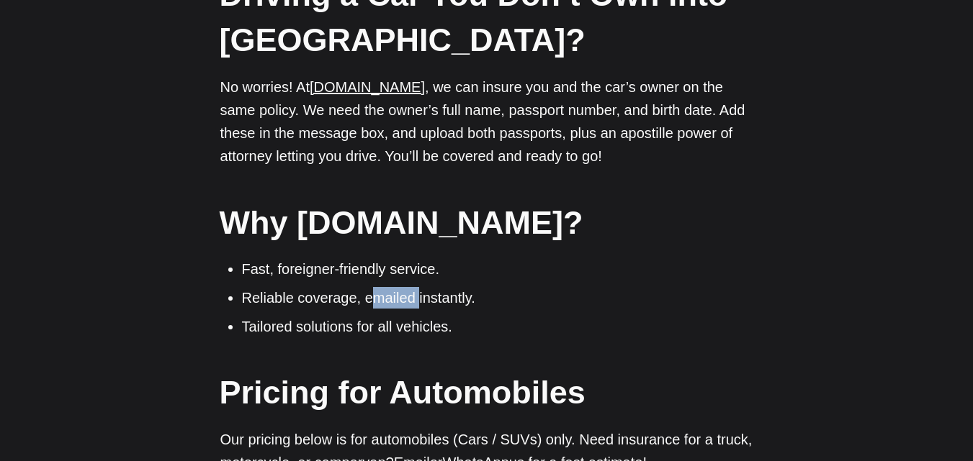
click at [431, 287] on li "Reliable coverage, emailed instantly." at bounding box center [497, 298] width 511 height 22
click at [326, 316] on li "Tailored solutions for all vehicles." at bounding box center [497, 327] width 511 height 22
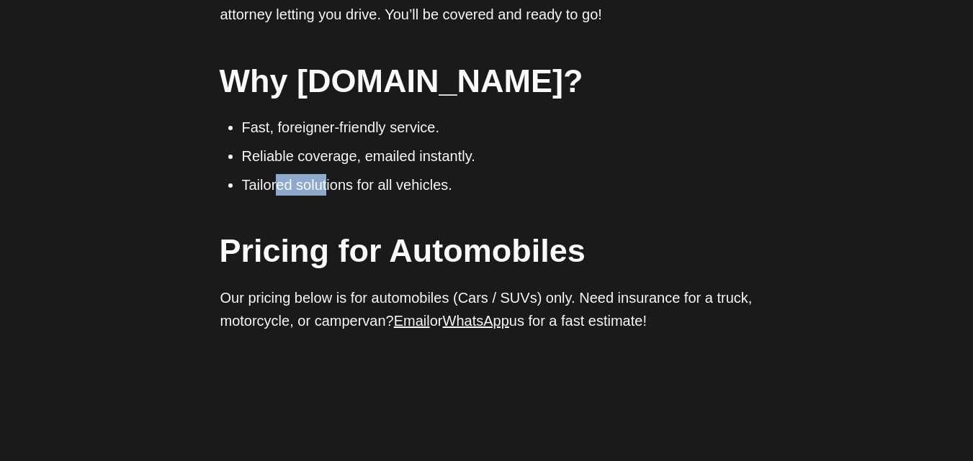
scroll to position [1584, 0]
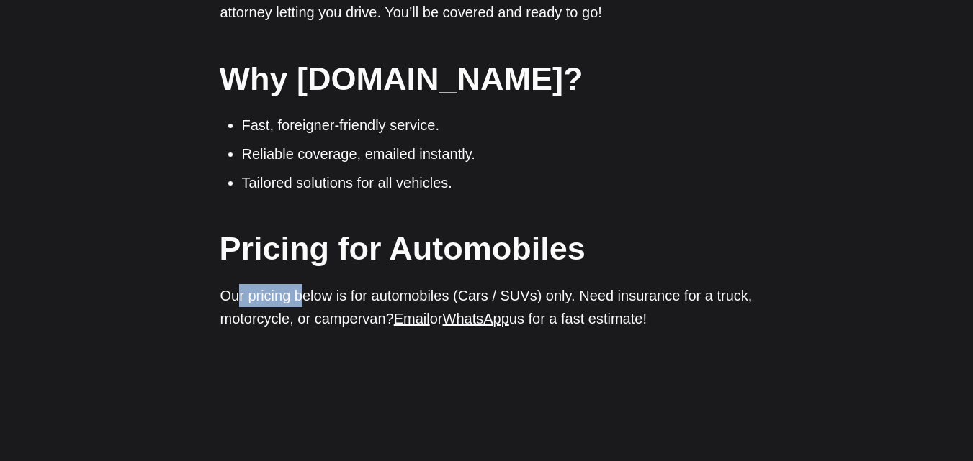
drag, startPoint x: 240, startPoint y: 273, endPoint x: 301, endPoint y: 271, distance: 60.5
click at [301, 284] on p "Our pricing below is for automobiles (Cars / SUVs) only. Need insurance for a t…" at bounding box center [486, 307] width 533 height 46
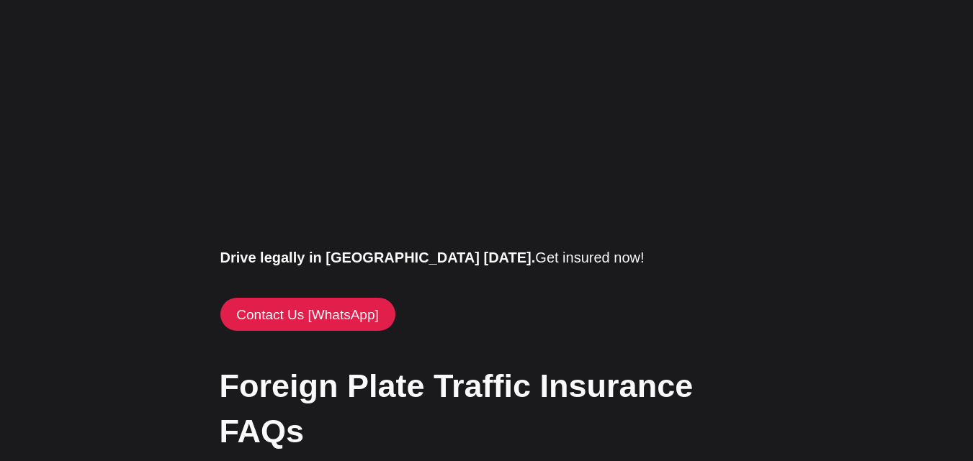
scroll to position [2304, 0]
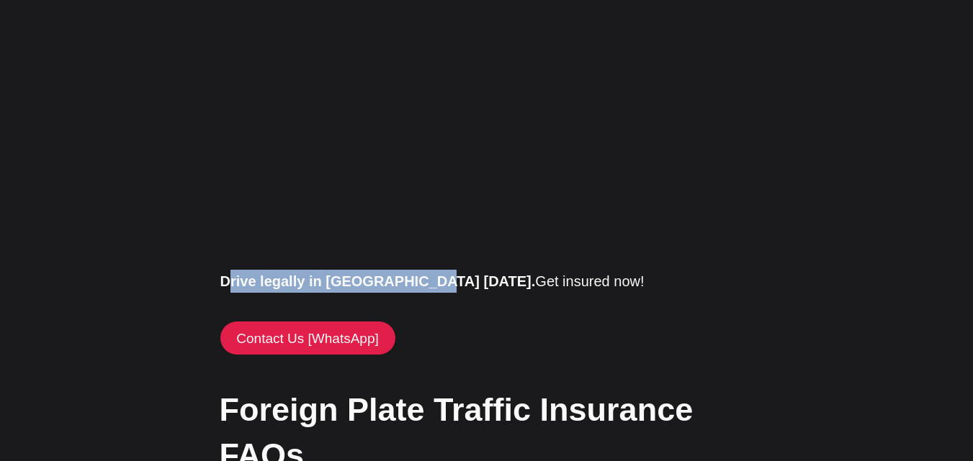
drag, startPoint x: 230, startPoint y: 259, endPoint x: 419, endPoint y: 258, distance: 188.6
click at [419, 274] on strong "Drive legally in Türkiye today." at bounding box center [377, 282] width 315 height 16
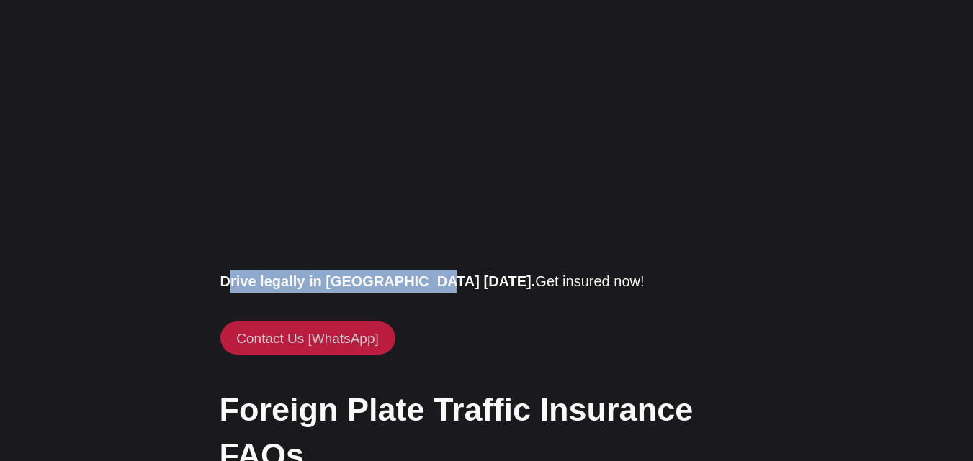
click at [308, 322] on link "Contact Us [WhatsApp]" at bounding box center [307, 338] width 175 height 33
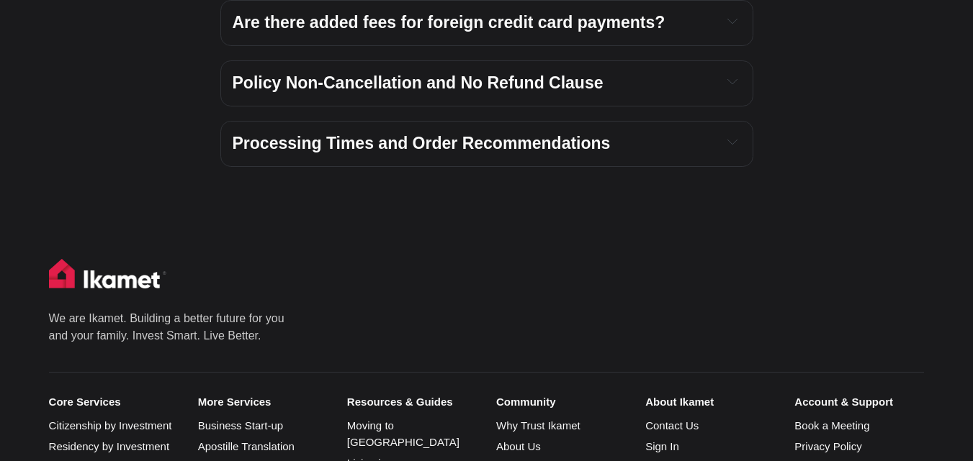
scroll to position [4175, 0]
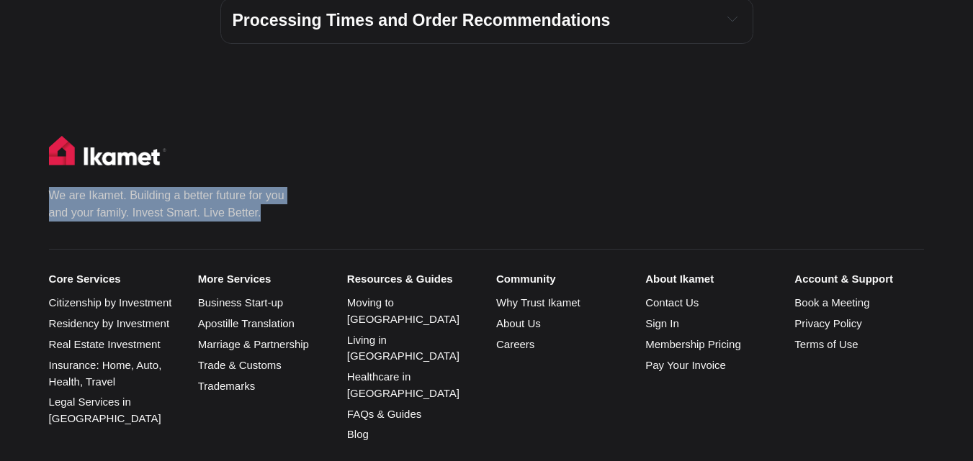
drag, startPoint x: 48, startPoint y: 127, endPoint x: 276, endPoint y: 164, distance: 230.5
type textarea "We are Ikamet. Building a better future for you and your family. Invest Smart. …"
click at [276, 164] on div "We are Ikamet. Building a better future for you and your family. Invest Smart. …" at bounding box center [486, 404] width 973 height 536
click at [305, 143] on div "We are Ikamet. Building a better future for you and your family. Invest Smart. …" at bounding box center [476, 179] width 854 height 86
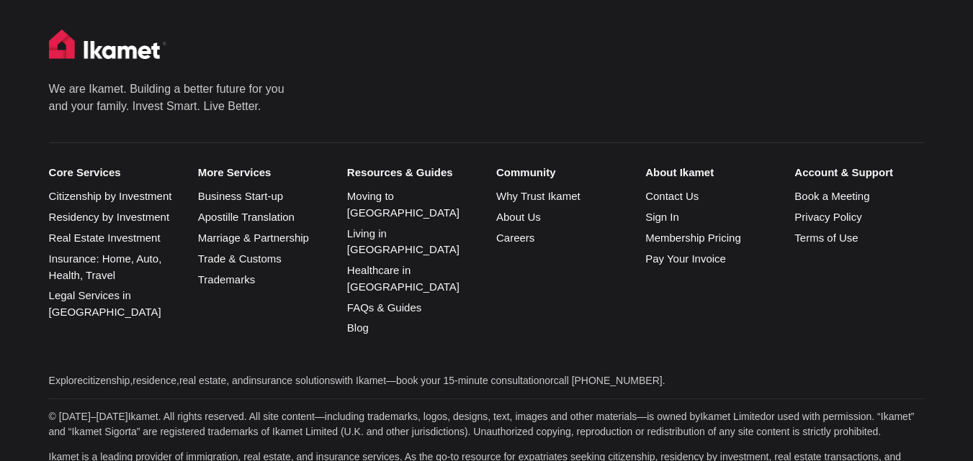
scroll to position [4300, 0]
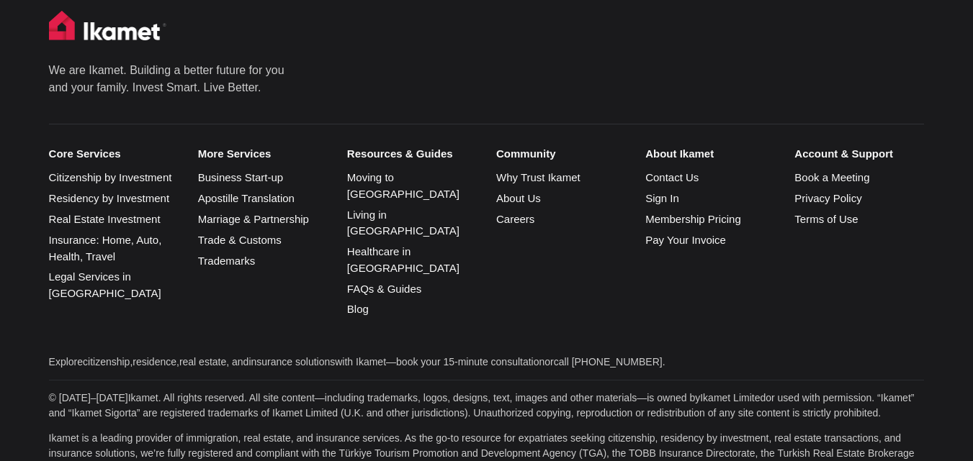
drag, startPoint x: 837, startPoint y: 374, endPoint x: 602, endPoint y: 339, distance: 238.0
click at [526, 225] on div "Core Services Citizenship by Investment Residency by Investment Real Estate Inv…" at bounding box center [486, 230] width 875 height 212
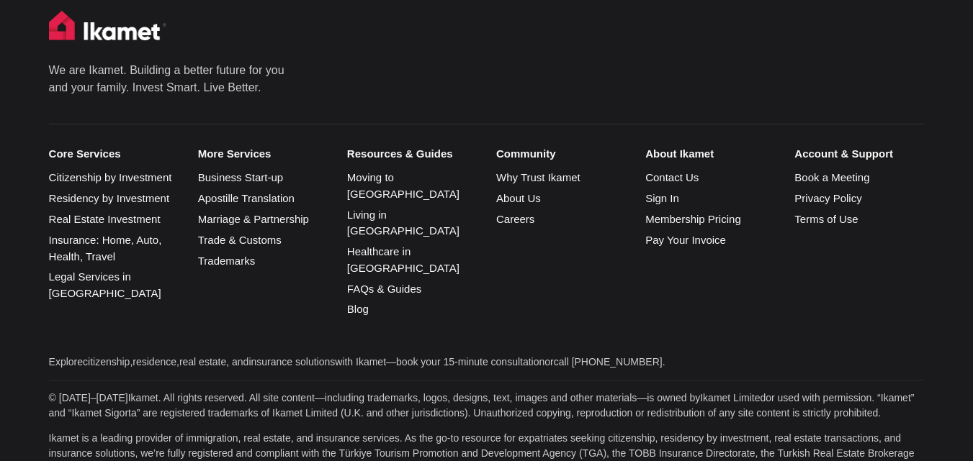
drag, startPoint x: 672, startPoint y: 20, endPoint x: 865, endPoint y: 32, distance: 192.6
click at [205, 245] on div "We are Ikamet. Building a better future for you and your family. Invest Smart. …" at bounding box center [486, 279] width 973 height 536
click at [120, 234] on link "Insurance: Home, Auto, Health, Travel" at bounding box center [105, 248] width 113 height 29
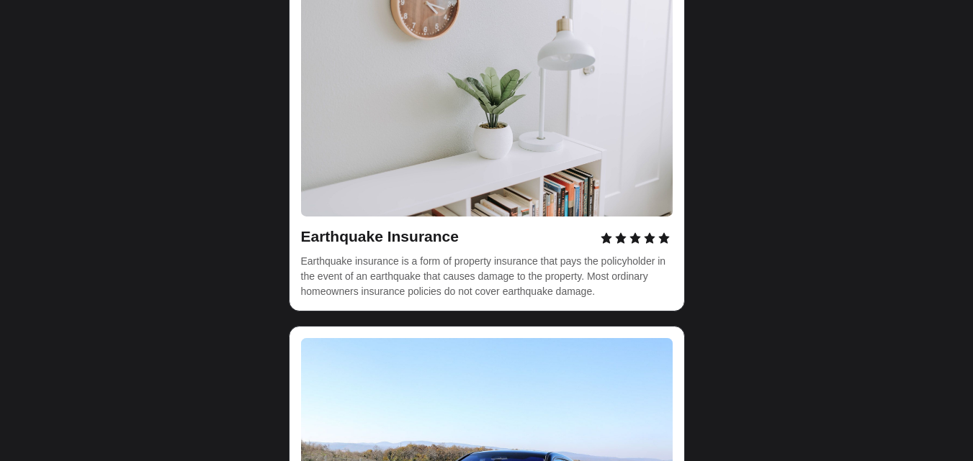
scroll to position [4607, 0]
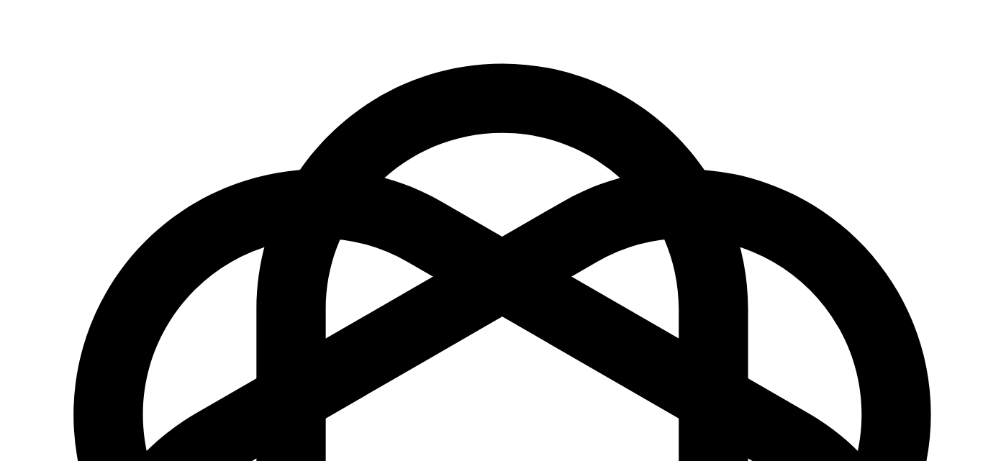
scroll to position [720, 0]
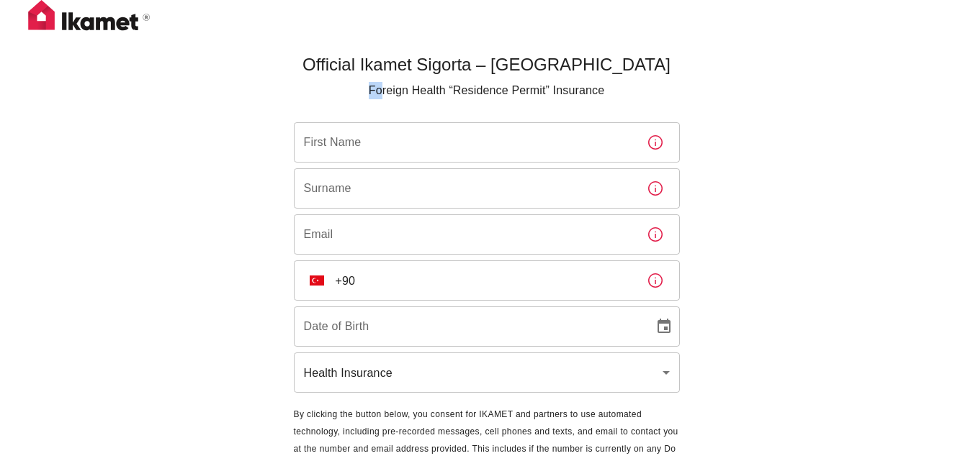
drag, startPoint x: 368, startPoint y: 92, endPoint x: 384, endPoint y: 92, distance: 15.8
type textarea "Fo"
click at [384, 92] on p "Foreign Health “Residence Permit” Insurance" at bounding box center [487, 90] width 386 height 17
click at [518, 382] on body "Official Ikamet Sigorta – [DEMOGRAPHIC_DATA] Foreign Health “Residence Permit” …" at bounding box center [486, 263] width 973 height 526
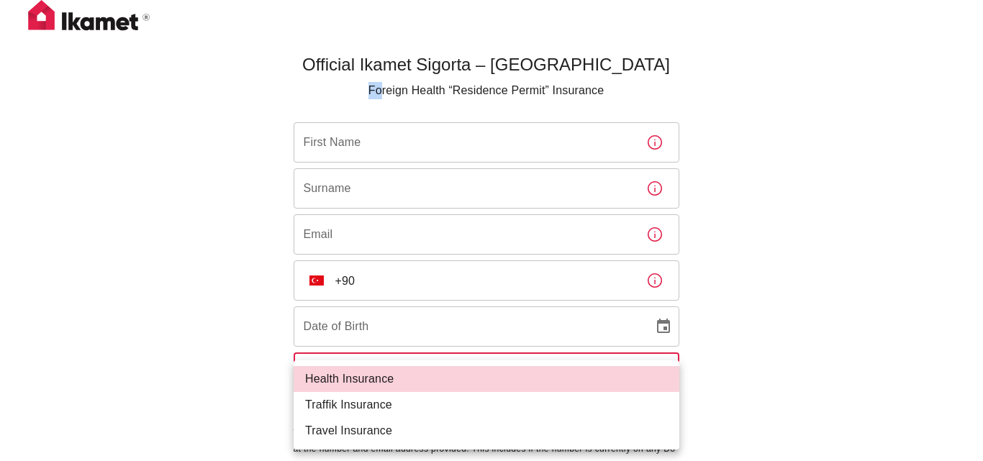
click at [365, 412] on li "Traffik Insurance" at bounding box center [487, 405] width 386 height 26
type input "traffik"
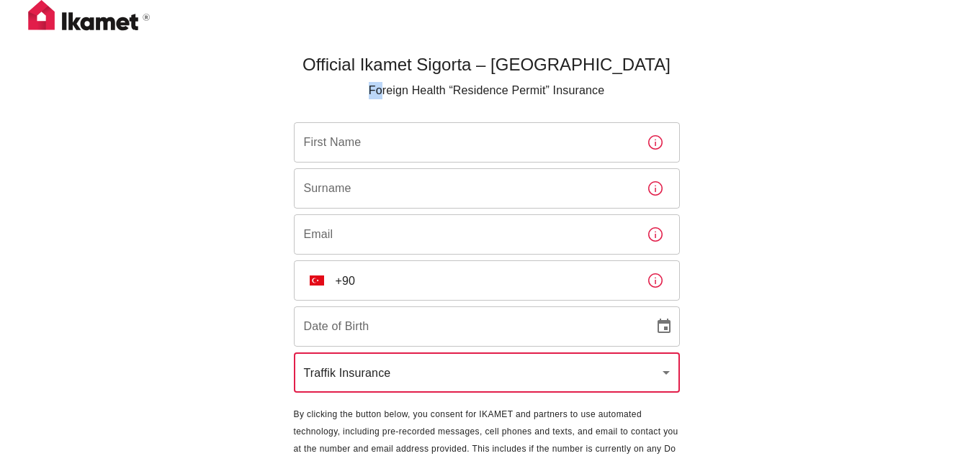
click at [338, 151] on input "First Name" at bounding box center [464, 142] width 341 height 40
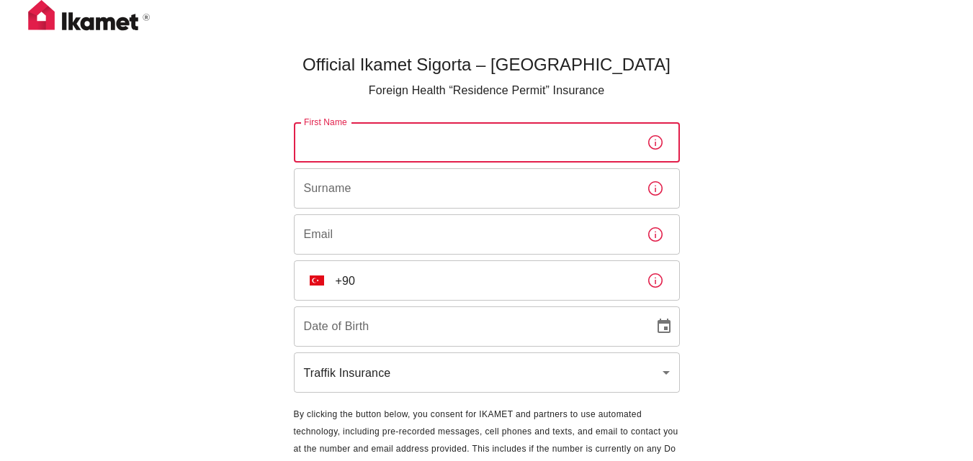
type input "m"
type input "[PERSON_NAME]"
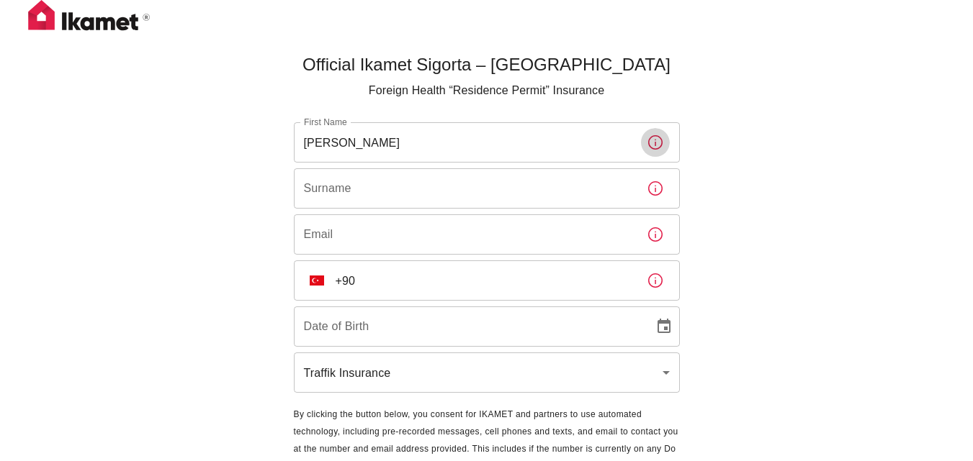
click at [322, 195] on div "Surname Surname" at bounding box center [487, 188] width 386 height 40
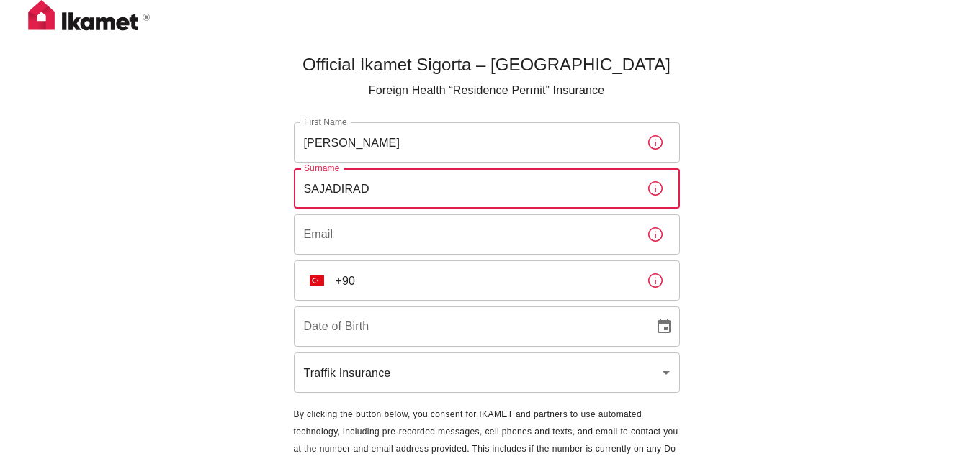
type input "SAJADIRAD"
click at [329, 229] on div "Email Email" at bounding box center [487, 235] width 386 height 40
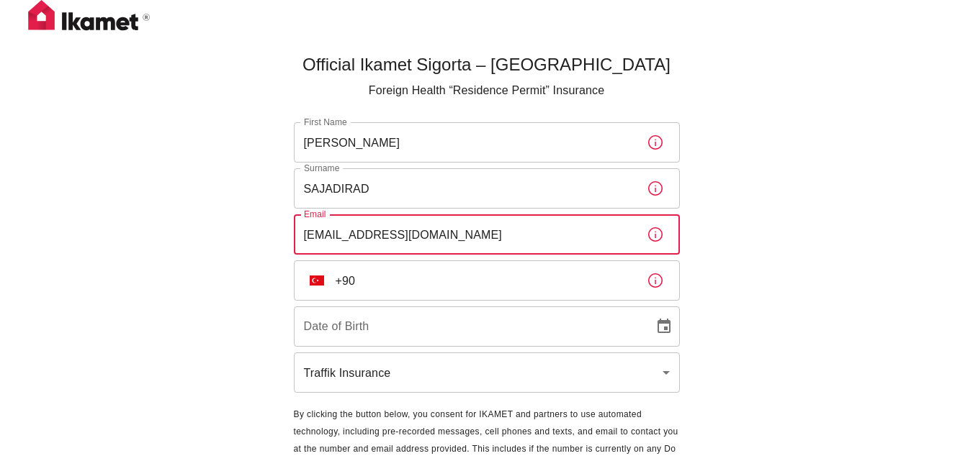
type input "[EMAIL_ADDRESS][DOMAIN_NAME]"
click at [338, 273] on input "+90" at bounding box center [484, 281] width 299 height 40
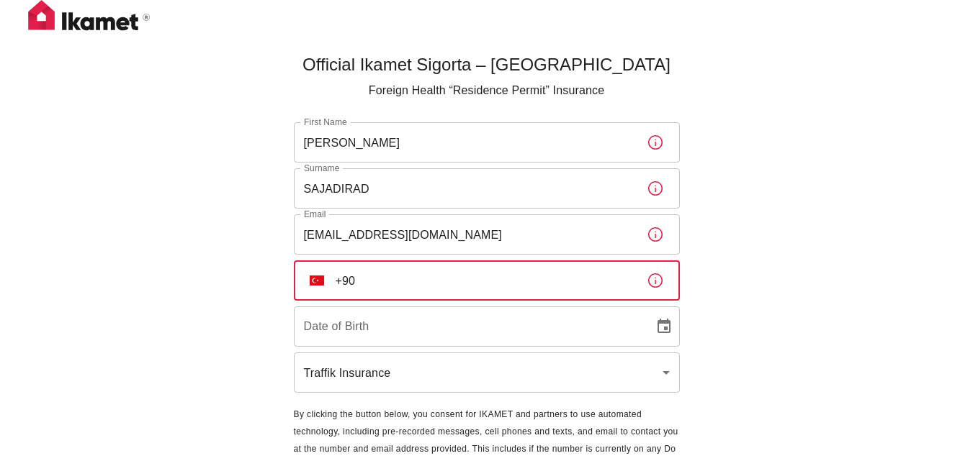
click at [315, 284] on img "Select country" at bounding box center [317, 281] width 14 height 10
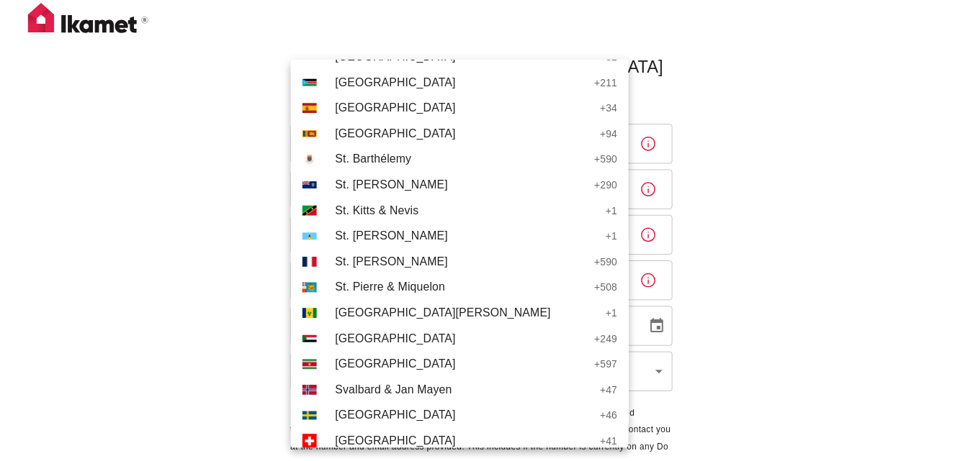
scroll to position [5255, 0]
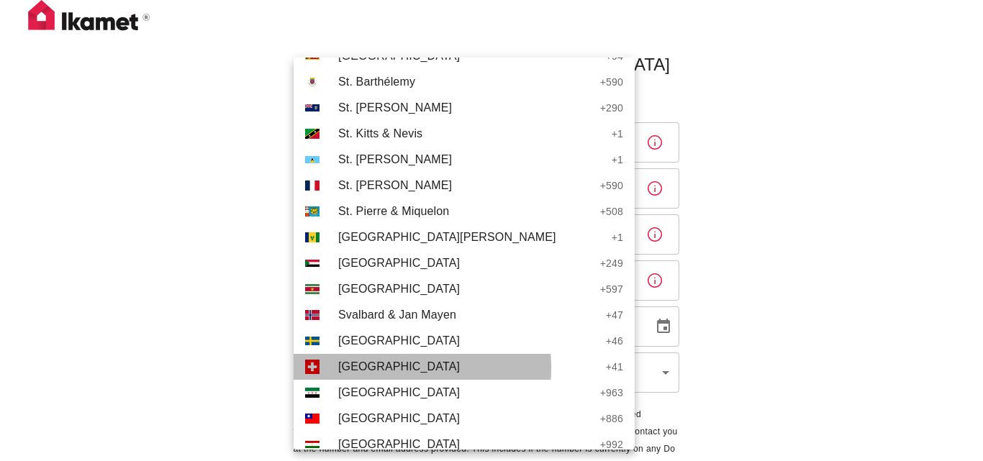
click at [357, 369] on span "Switzerland" at bounding box center [468, 366] width 261 height 17
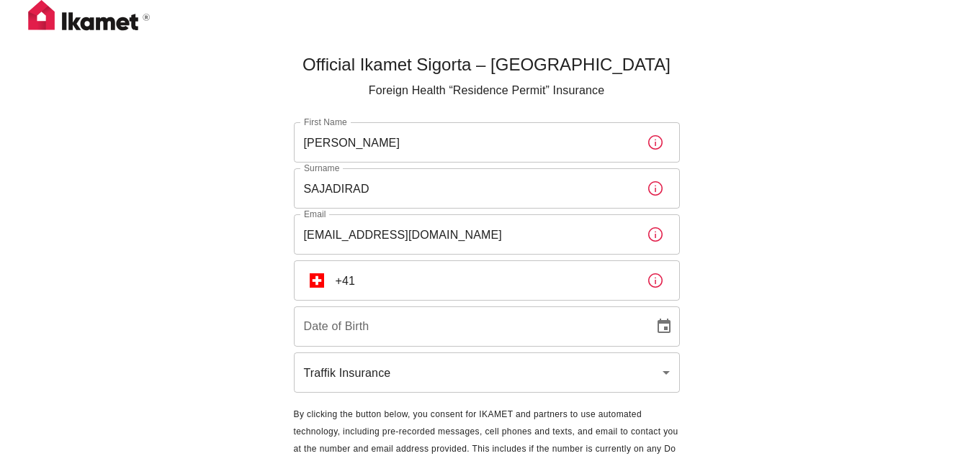
click at [367, 289] on input "+41" at bounding box center [484, 281] width 299 height 40
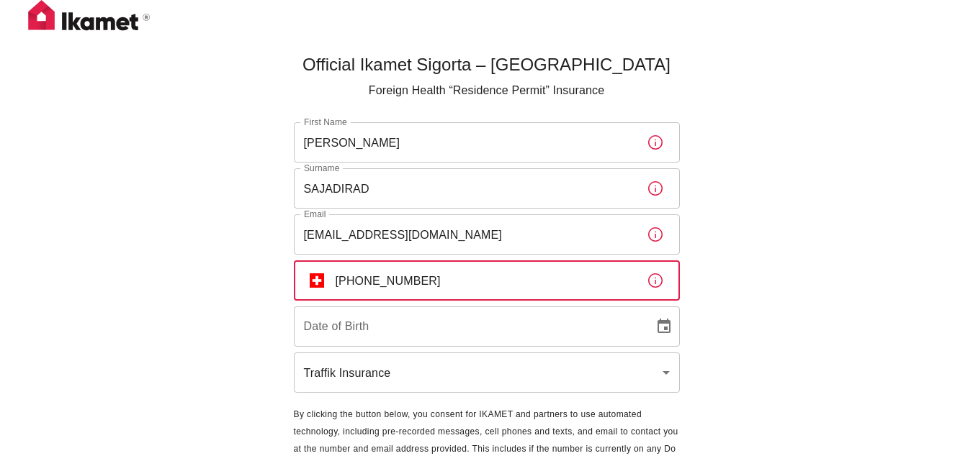
type input "+41 76 202 33 78"
click at [385, 333] on input "Date of Birth" at bounding box center [469, 327] width 350 height 40
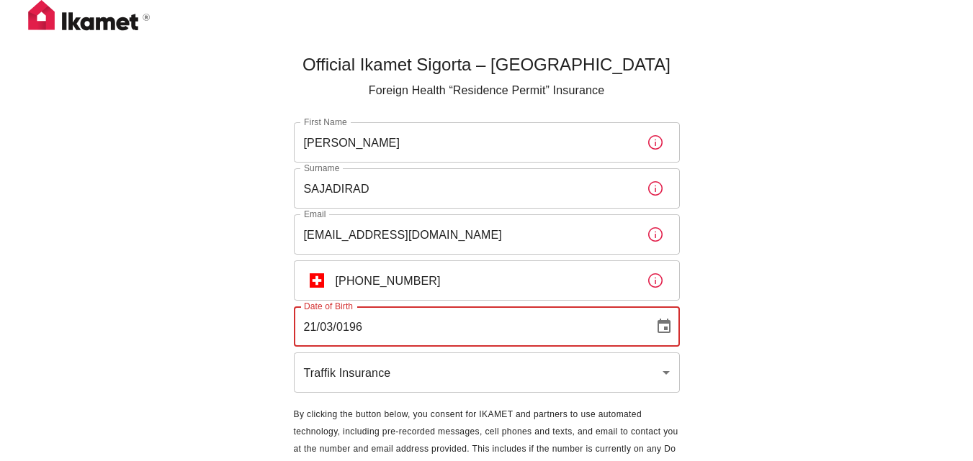
type input "21/03/1965"
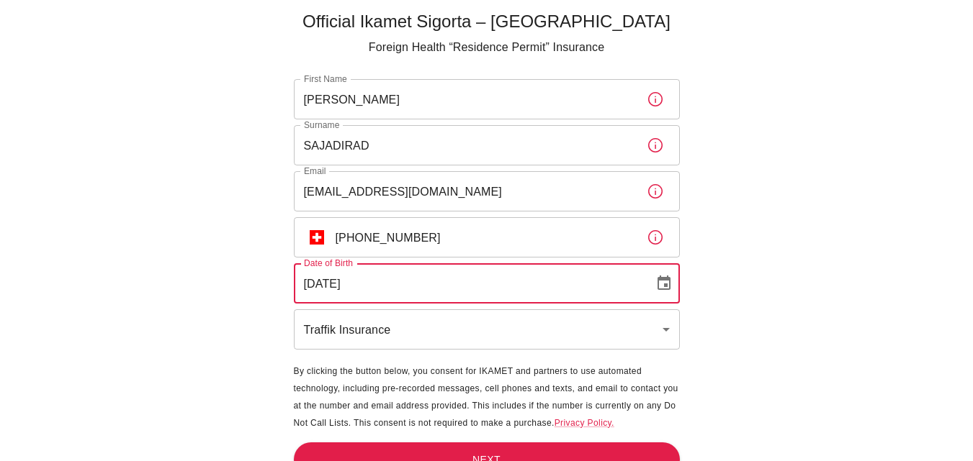
scroll to position [65, 0]
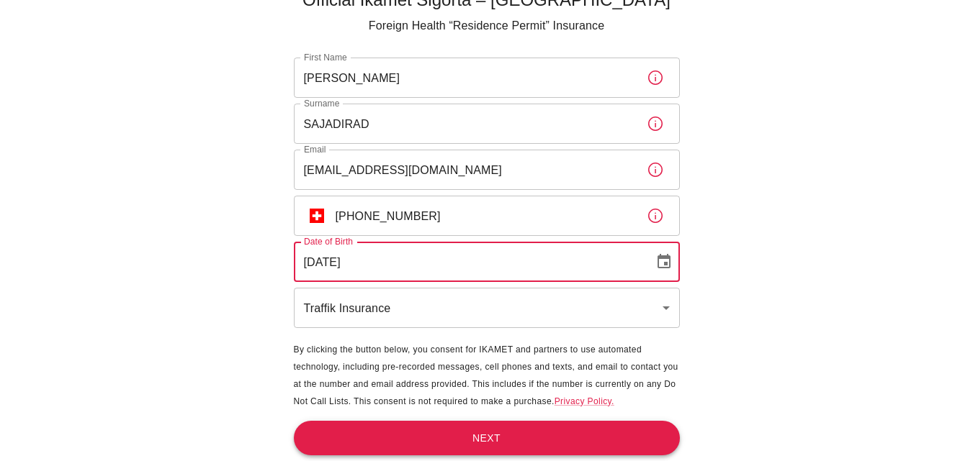
click at [497, 431] on button "Next" at bounding box center [487, 438] width 386 height 35
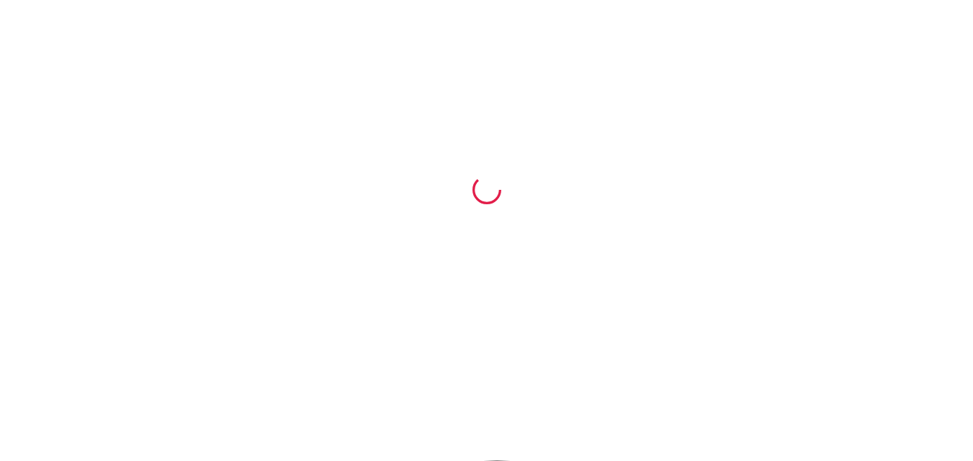
scroll to position [1, 0]
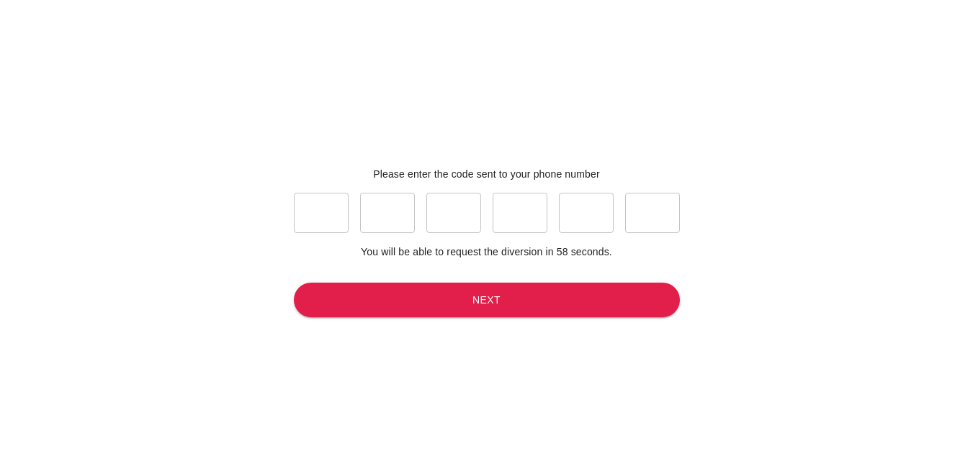
click at [315, 215] on input "text" at bounding box center [321, 213] width 55 height 40
type input "5"
type input "1"
type input "0"
type input "2"
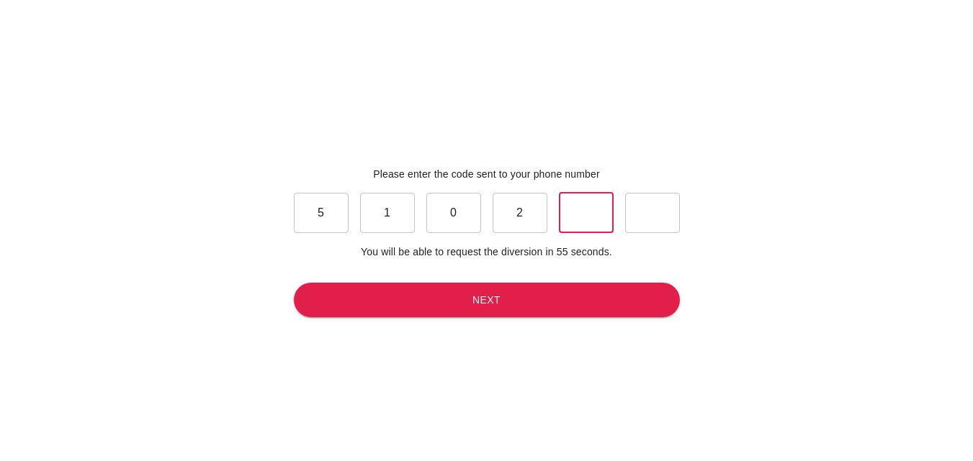
type input "9"
type input "2"
click at [467, 298] on button "Next" at bounding box center [487, 300] width 386 height 35
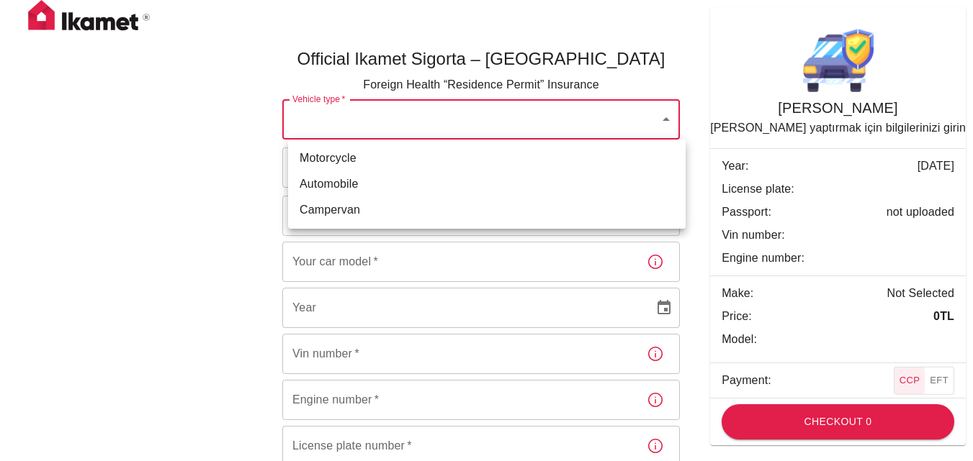
click at [388, 120] on body "Official Ikamet Sigorta – Turkey Foreign Health “Residence Permit” Insurance Ve…" at bounding box center [486, 320] width 973 height 640
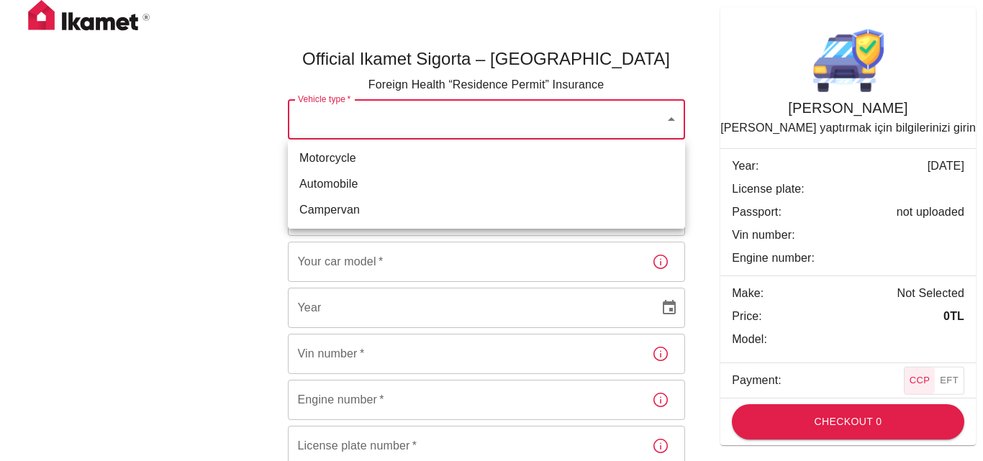
click at [392, 189] on li "Automobile" at bounding box center [486, 184] width 397 height 26
type input "dd656822-4f88-4f02-a9cf-d0a66ee8ec5d"
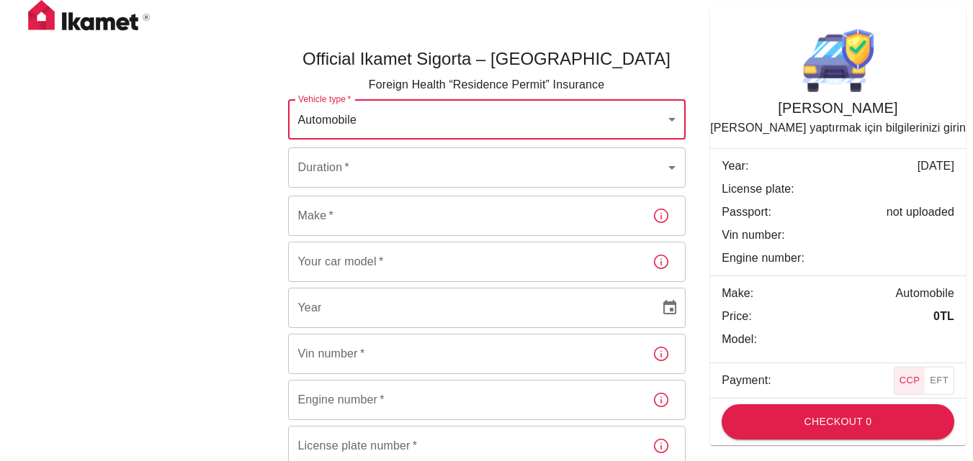
click at [315, 168] on body "Official Ikamet Sigorta – Turkey Foreign Health “Residence Permit” Insurance Ve…" at bounding box center [486, 320] width 973 height 640
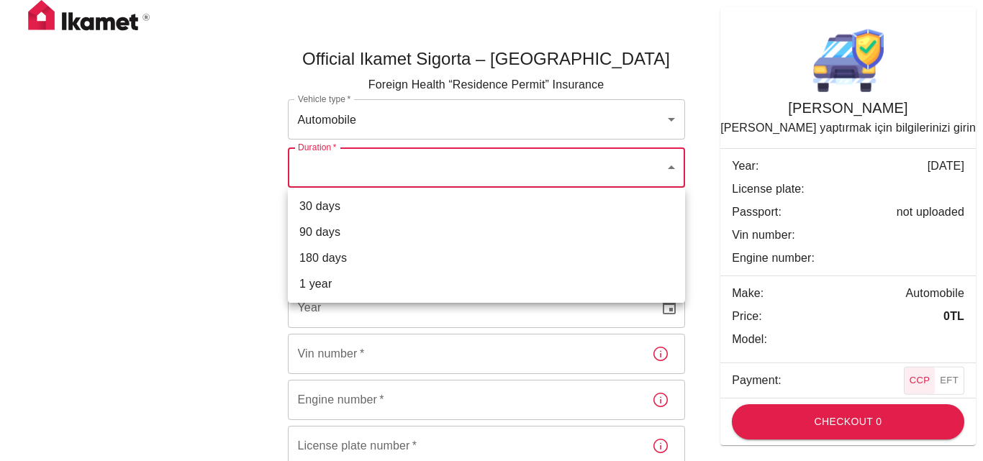
click at [343, 206] on li "30 days" at bounding box center [486, 207] width 397 height 26
type input "ef8e64f1-507e-48df-8632-dedc4ce03c5c"
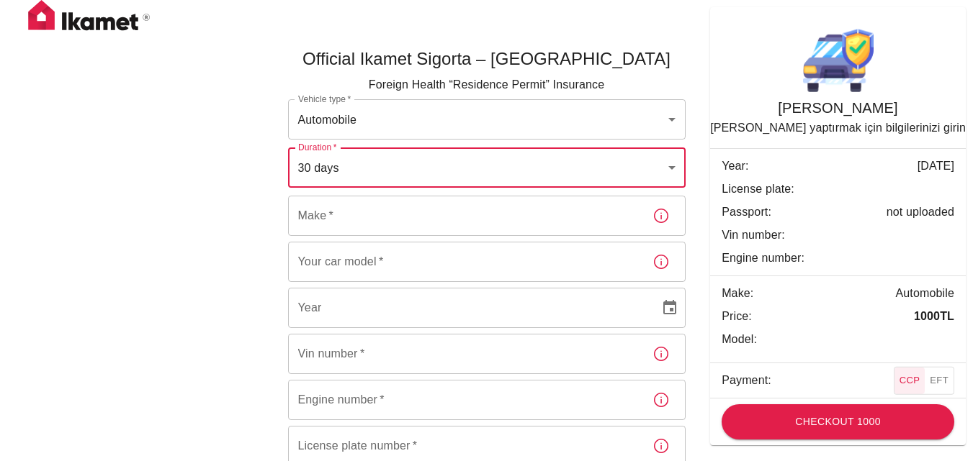
click at [332, 205] on input "Make   *" at bounding box center [464, 216] width 353 height 40
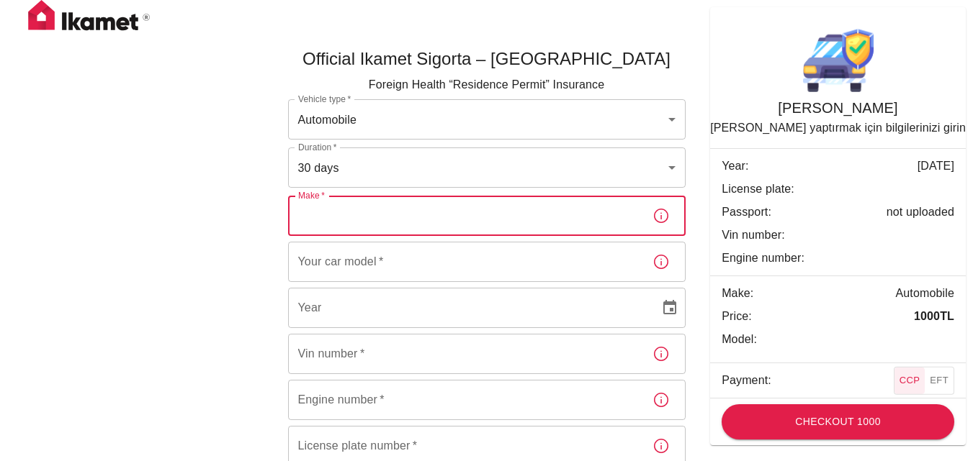
type input "t"
type input "TOYOTA"
click at [370, 265] on div "Your car model   * Your car model   *" at bounding box center [486, 262] width 397 height 40
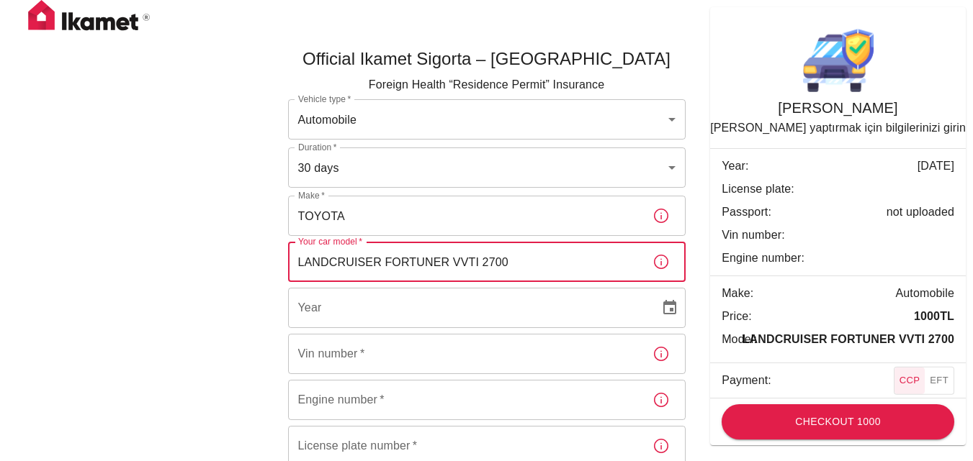
type input "LANDCRUISER FORTUNER VVTI 2700"
click at [316, 313] on div "Year Year" at bounding box center [486, 308] width 397 height 40
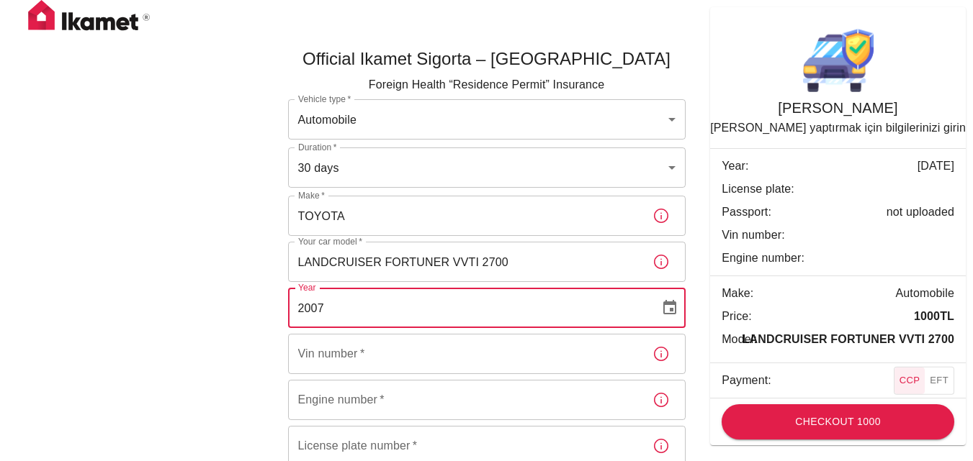
type input "2007"
click at [329, 361] on div "Vin number   * Vin number   *" at bounding box center [486, 354] width 397 height 40
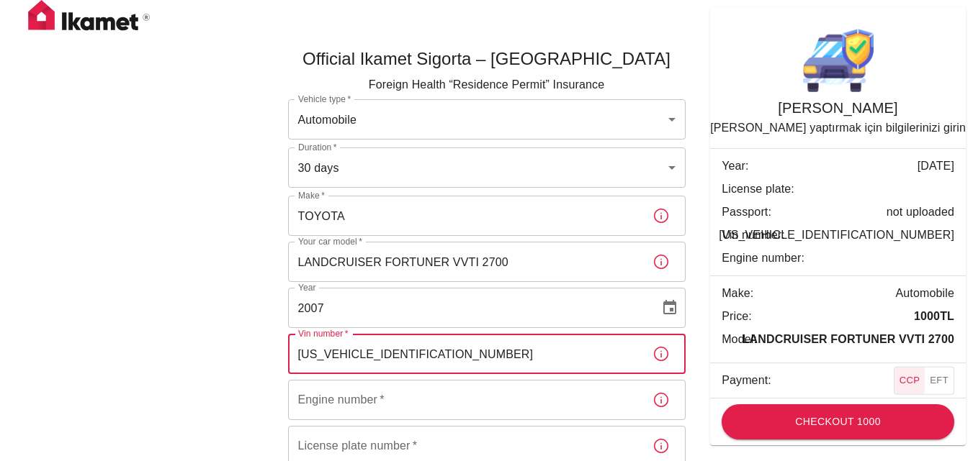
type input "JPXA073E1M6002337"
click at [344, 400] on div "Engine number   * Engine number   *" at bounding box center [486, 400] width 397 height 40
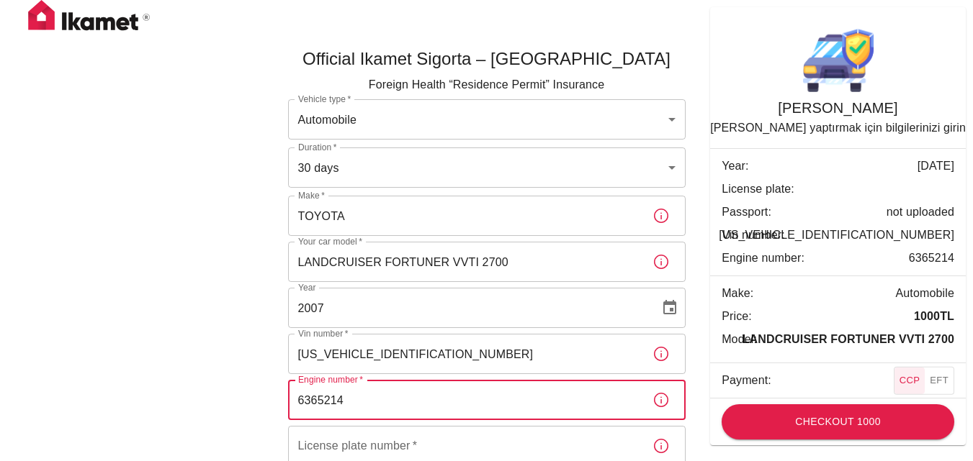
scroll to position [144, 0]
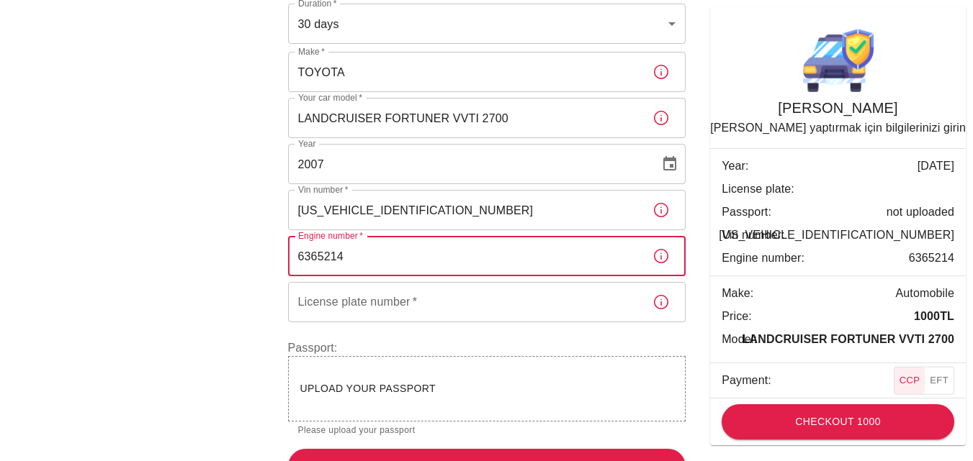
type input "6365214"
click at [329, 286] on input "License plate number   *" at bounding box center [464, 302] width 353 height 40
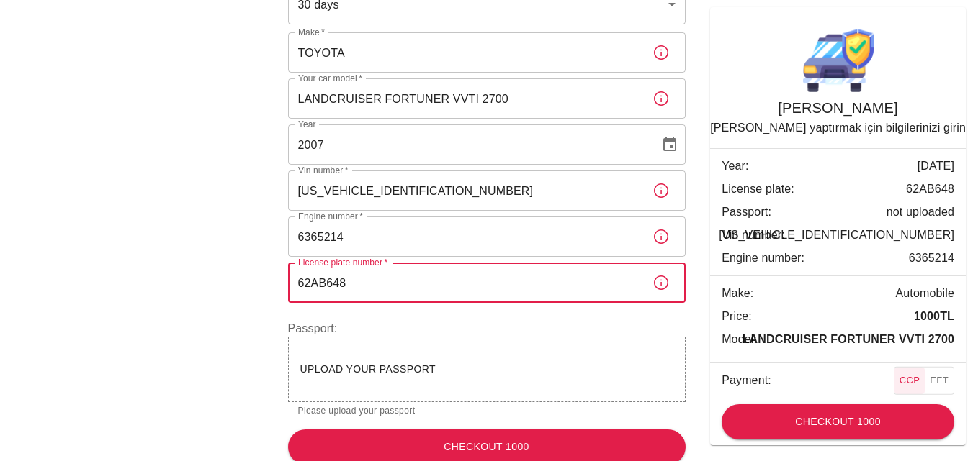
scroll to position [179, 0]
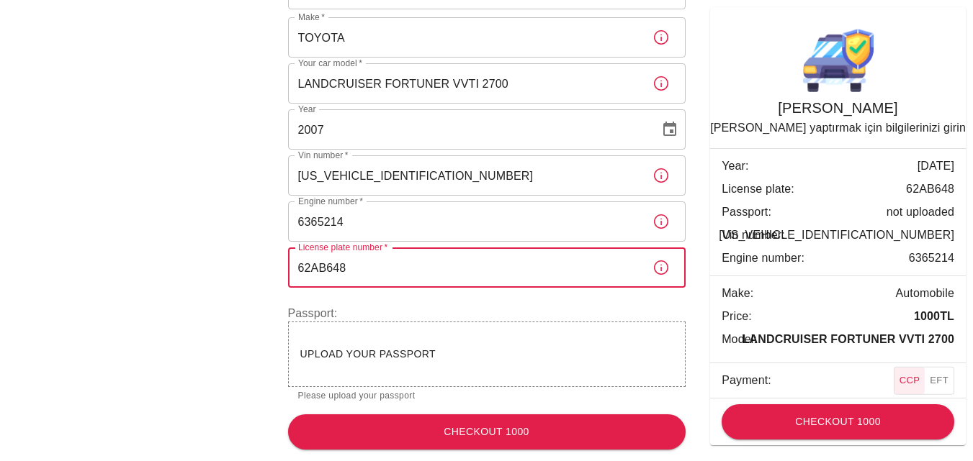
type input "62AB648"
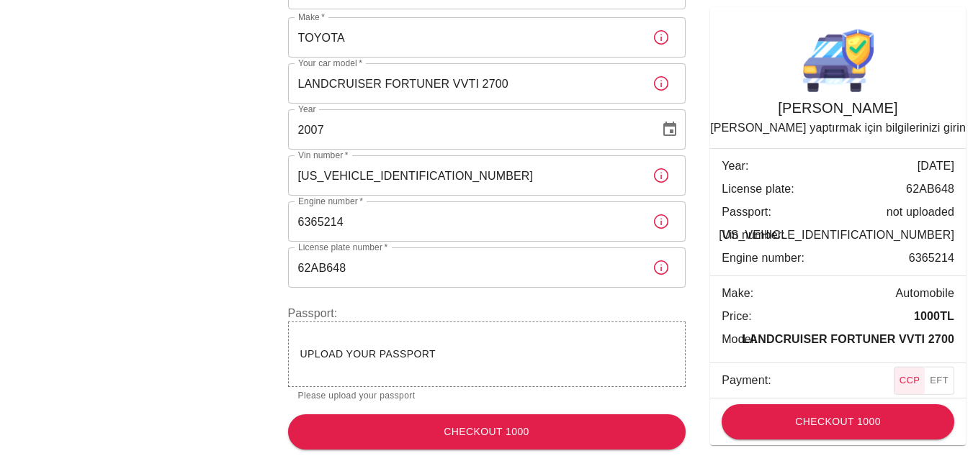
click at [392, 346] on div "Upload your passport" at bounding box center [486, 355] width 373 height 18
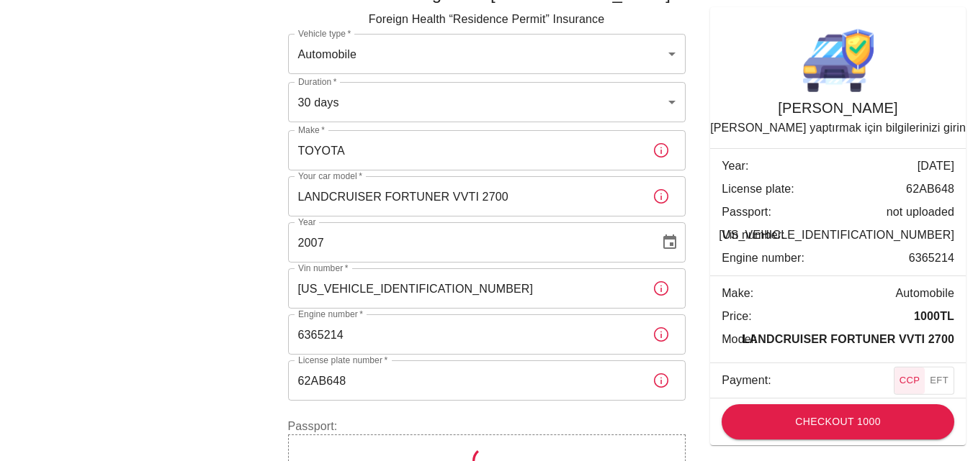
scroll to position [190, 0]
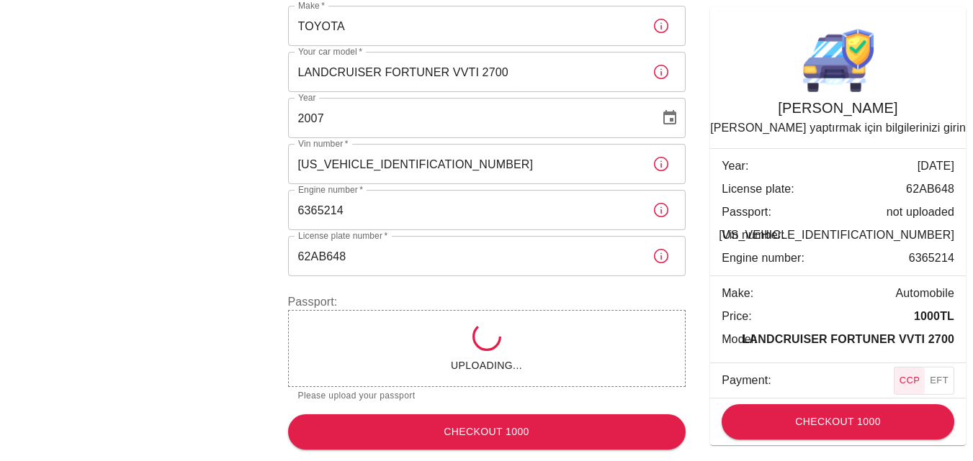
click at [592, 301] on label "Passport:" at bounding box center [486, 302] width 397 height 17
click at [522, 356] on div "Uploading..." at bounding box center [486, 348] width 397 height 77
click at [485, 347] on icon at bounding box center [486, 336] width 33 height 33
click at [924, 221] on li "Passport: not uploaded" at bounding box center [838, 212] width 256 height 23
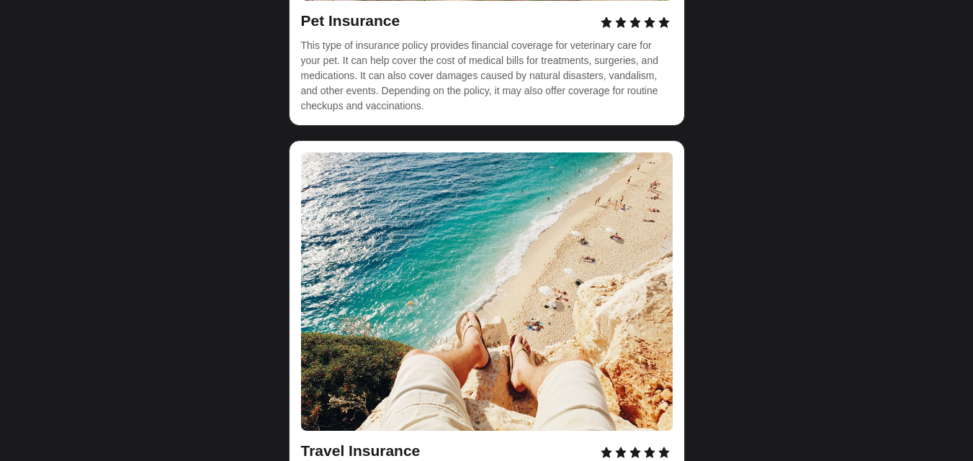
scroll to position [720, 0]
